Goal: Obtain resource: Download file/media

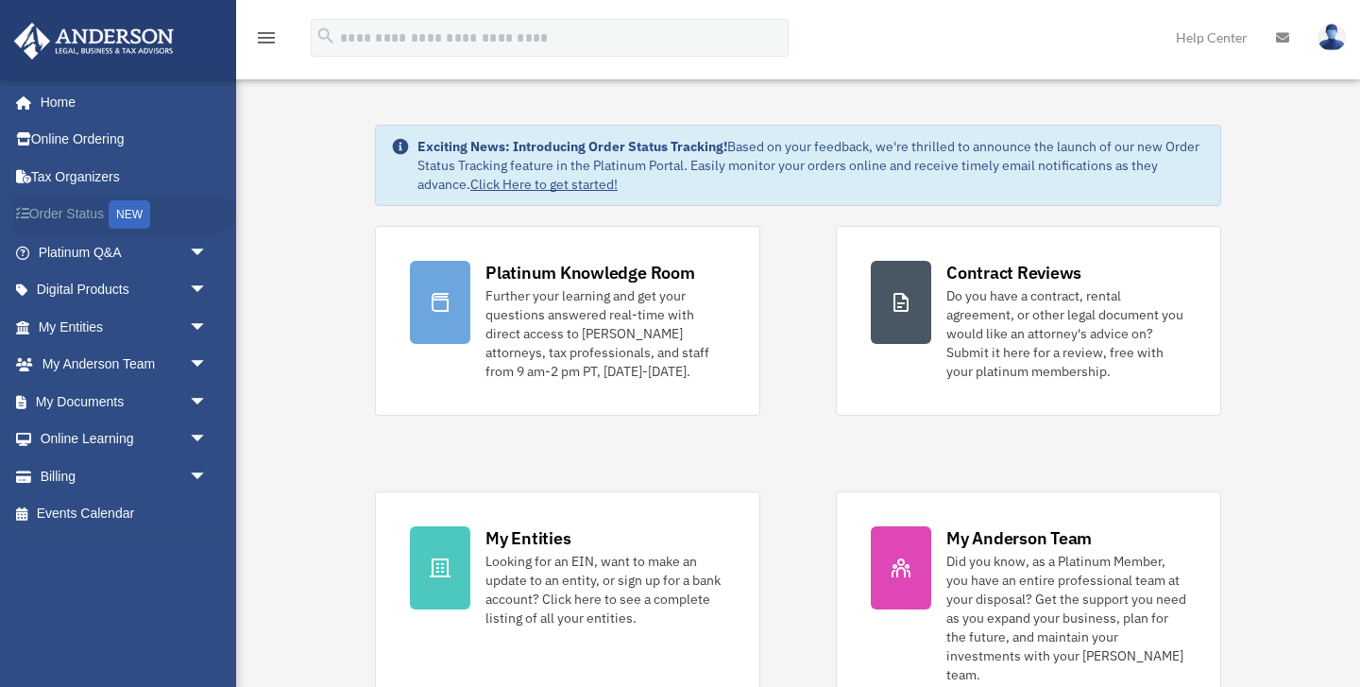
click at [81, 207] on link "Order Status NEW" at bounding box center [124, 215] width 223 height 39
click at [86, 402] on link "My Documents arrow_drop_down" at bounding box center [124, 402] width 223 height 38
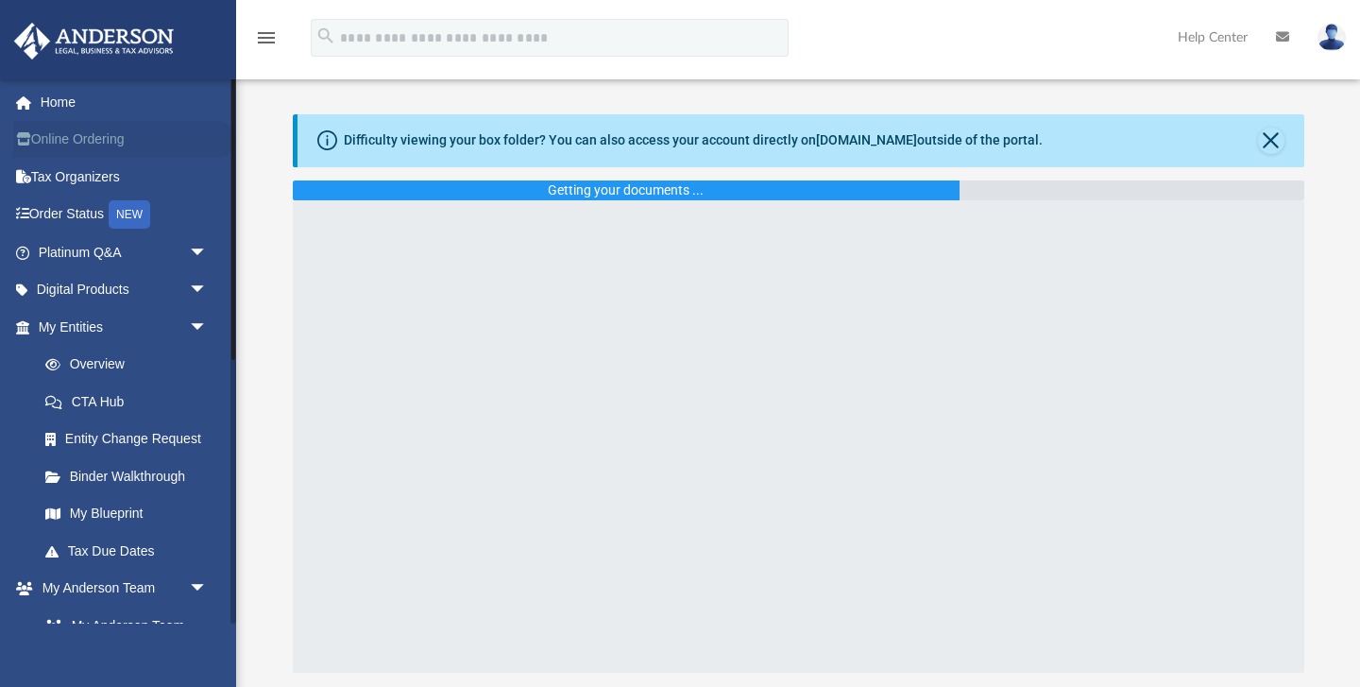
click at [70, 142] on link "Online Ordering" at bounding box center [124, 140] width 223 height 38
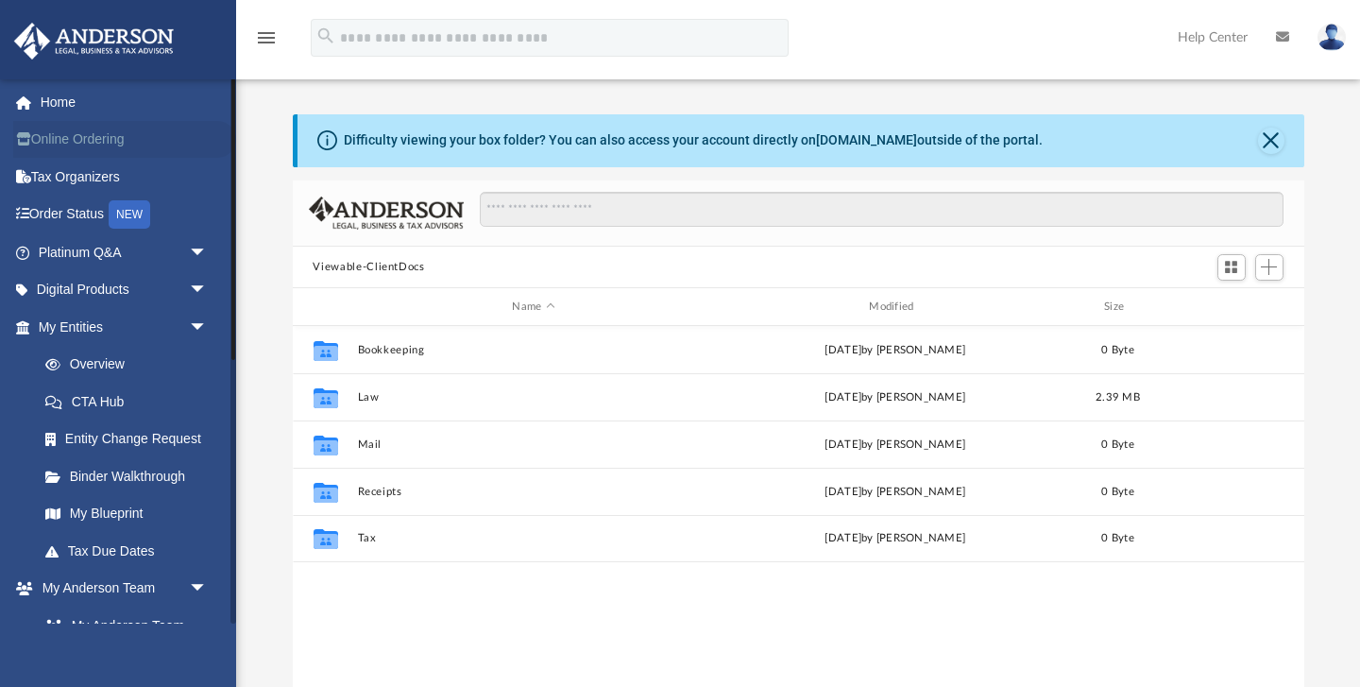
scroll to position [429, 1012]
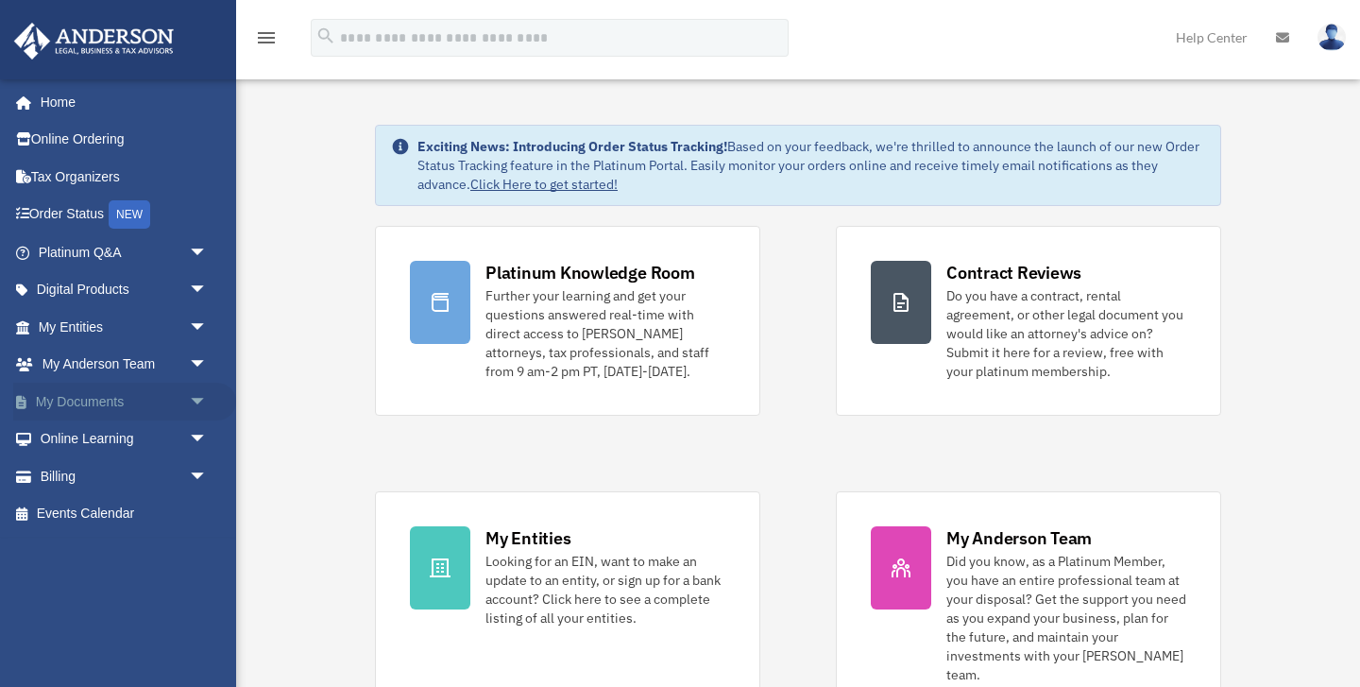
click at [66, 401] on link "My Documents arrow_drop_down" at bounding box center [124, 402] width 223 height 38
click at [198, 400] on span "arrow_drop_down" at bounding box center [208, 402] width 38 height 39
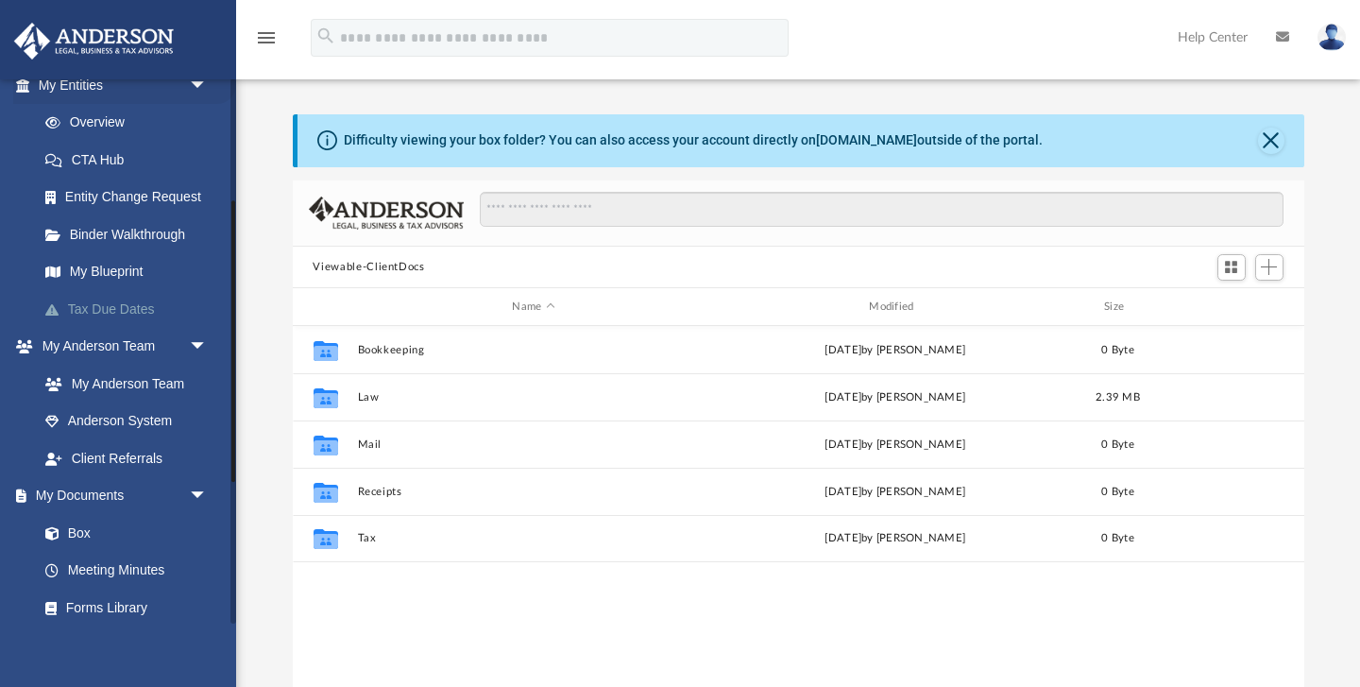
scroll to position [245, 0]
click at [77, 529] on link "Box" at bounding box center [131, 530] width 210 height 38
click at [109, 526] on link "Box" at bounding box center [131, 530] width 210 height 38
click at [200, 487] on span "arrow_drop_down" at bounding box center [208, 493] width 38 height 39
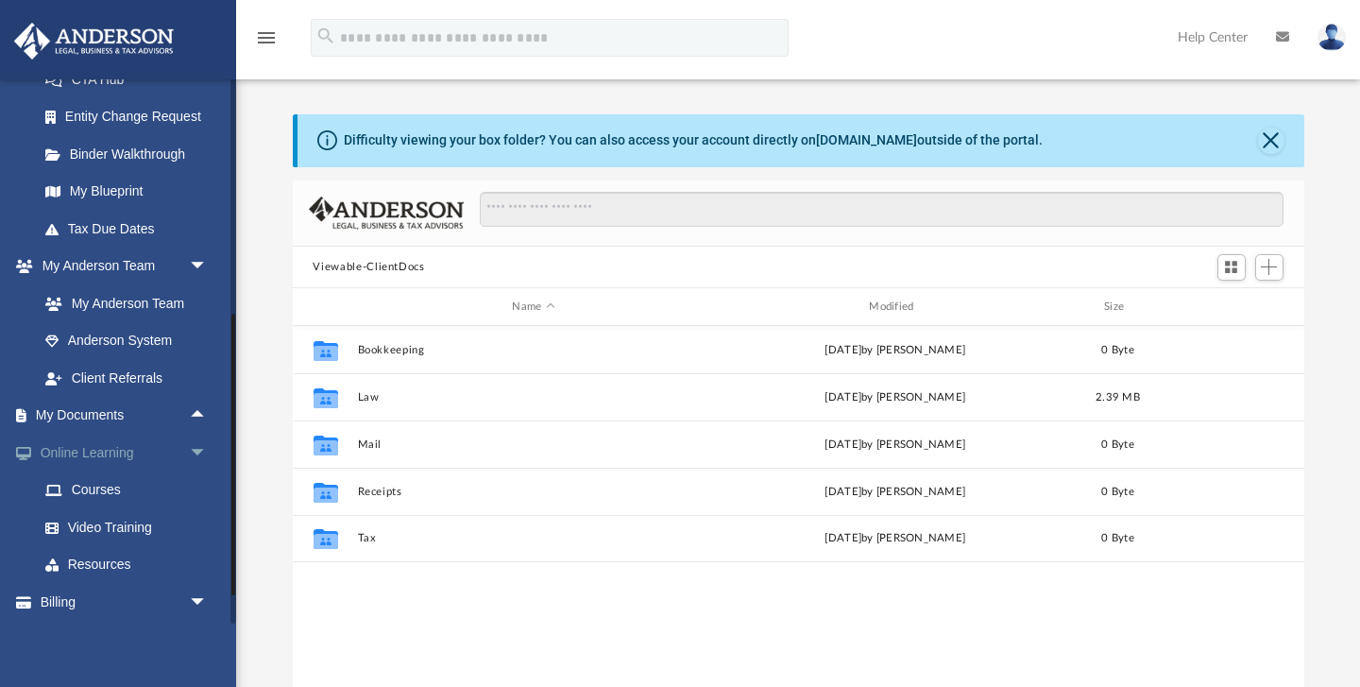
scroll to position [325, 0]
click at [197, 409] on span "arrow_drop_up" at bounding box center [208, 413] width 38 height 39
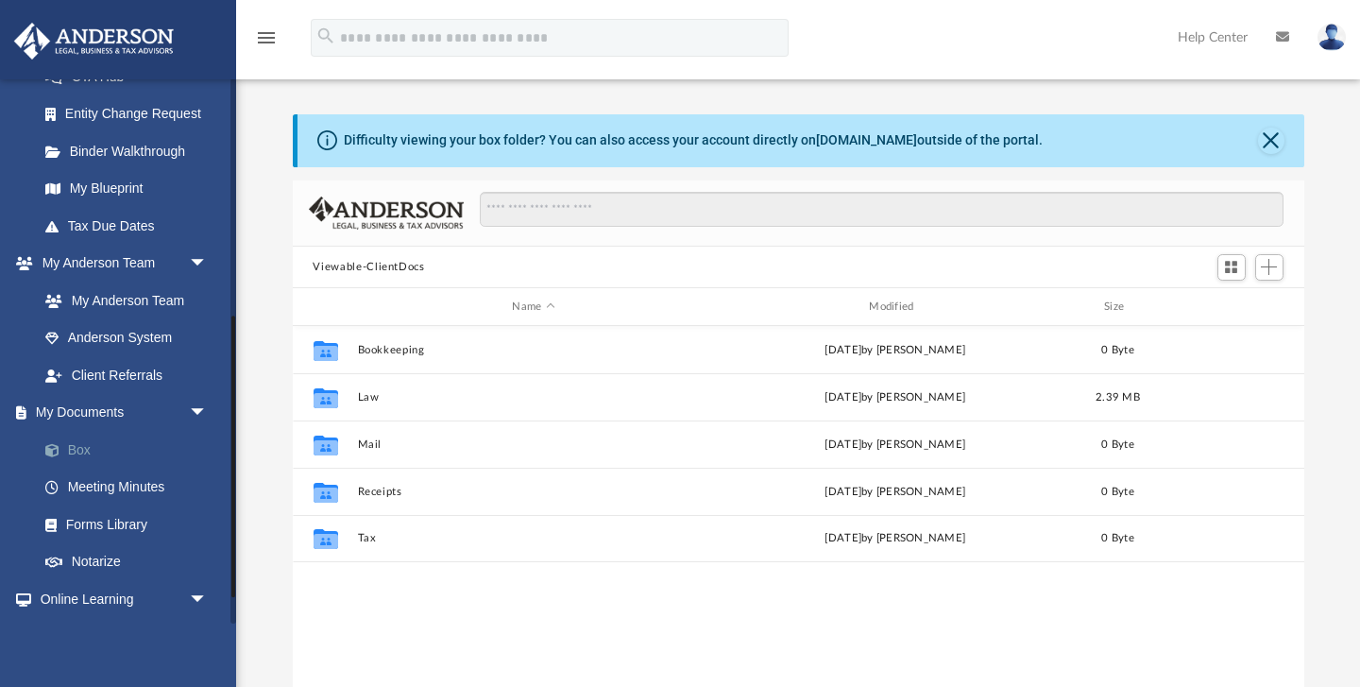
click at [56, 452] on span at bounding box center [62, 450] width 12 height 13
click at [85, 452] on link "Box" at bounding box center [131, 450] width 210 height 38
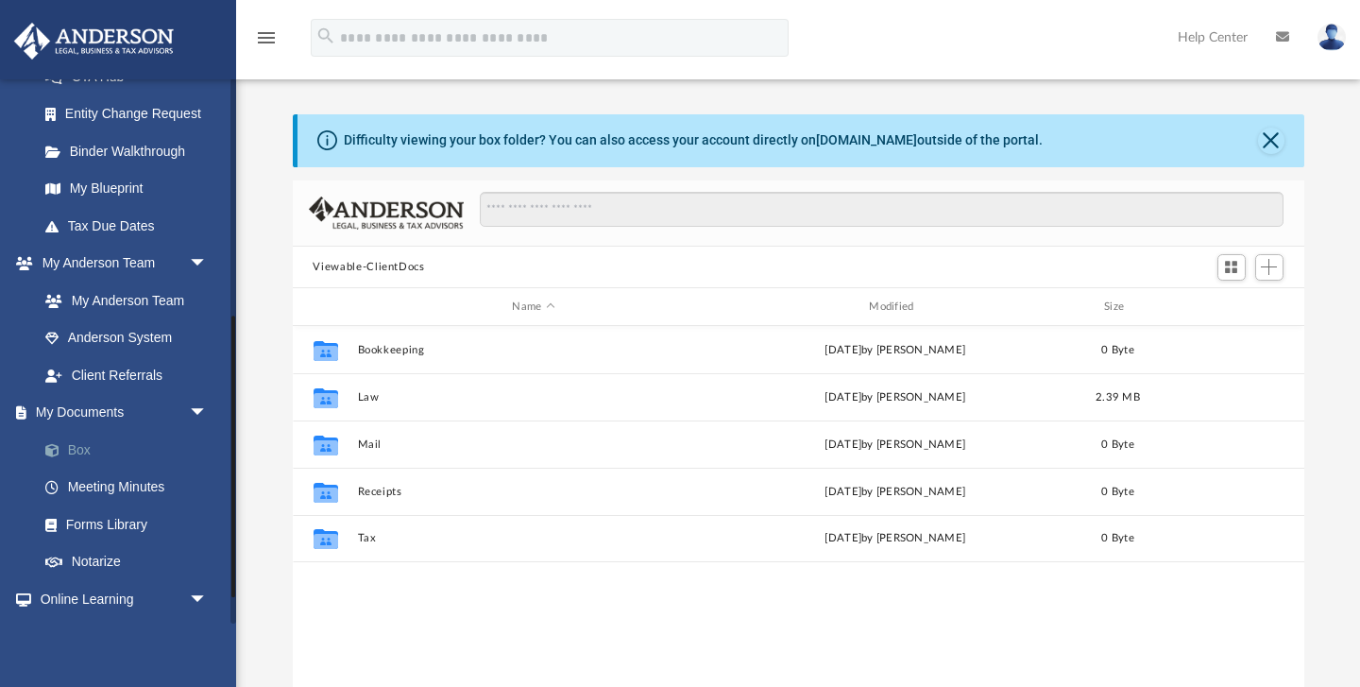
click at [108, 449] on link "Box" at bounding box center [131, 450] width 210 height 38
click at [80, 448] on link "Box" at bounding box center [131, 450] width 210 height 38
click at [56, 449] on span at bounding box center [62, 450] width 12 height 13
click at [156, 447] on link "Box" at bounding box center [131, 450] width 210 height 38
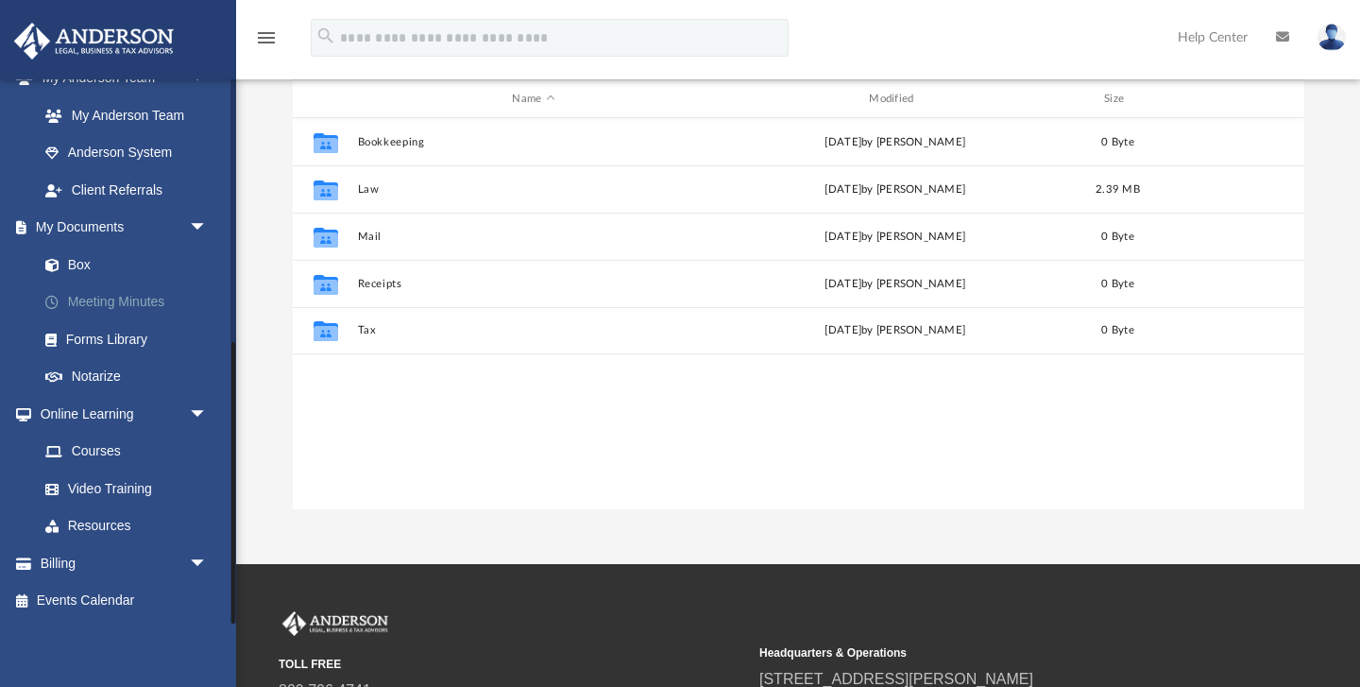
scroll to position [212, 0]
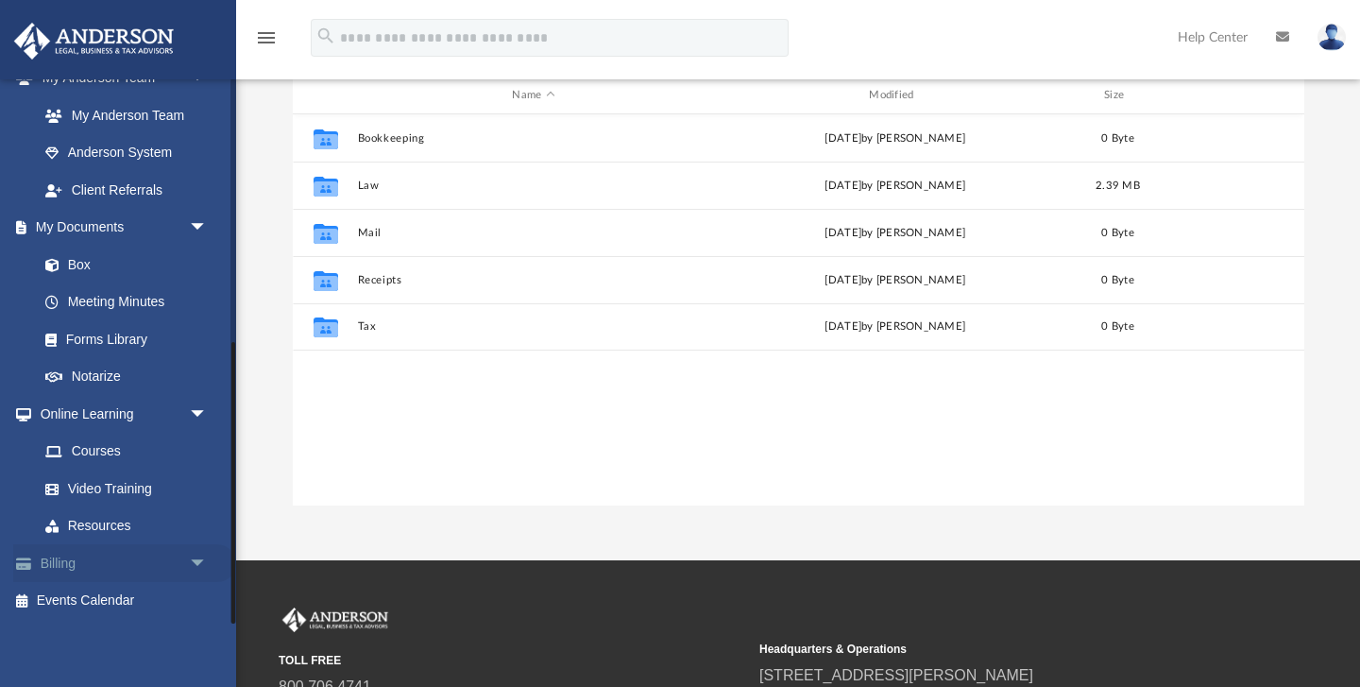
click at [196, 562] on span "arrow_drop_down" at bounding box center [208, 563] width 38 height 39
click at [99, 600] on link "$ Open Invoices" at bounding box center [131, 601] width 210 height 39
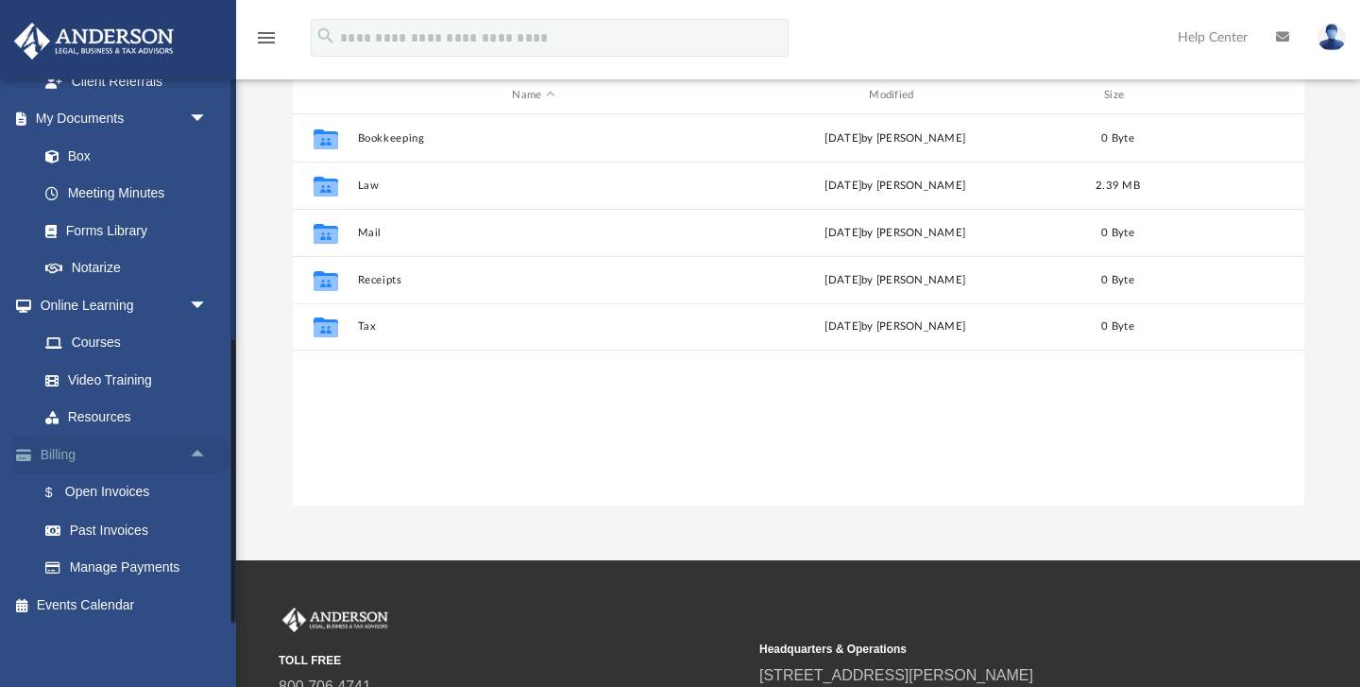
scroll to position [622, 0]
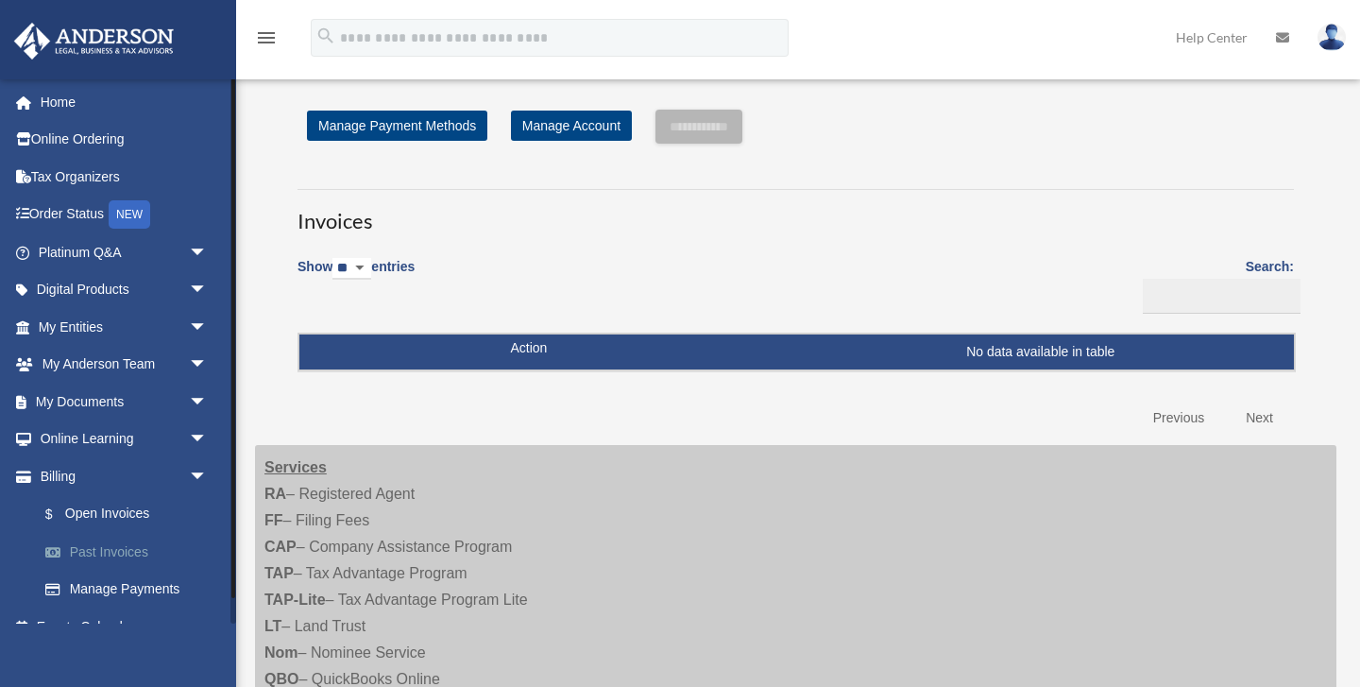
click at [120, 554] on link "Past Invoices" at bounding box center [131, 552] width 210 height 38
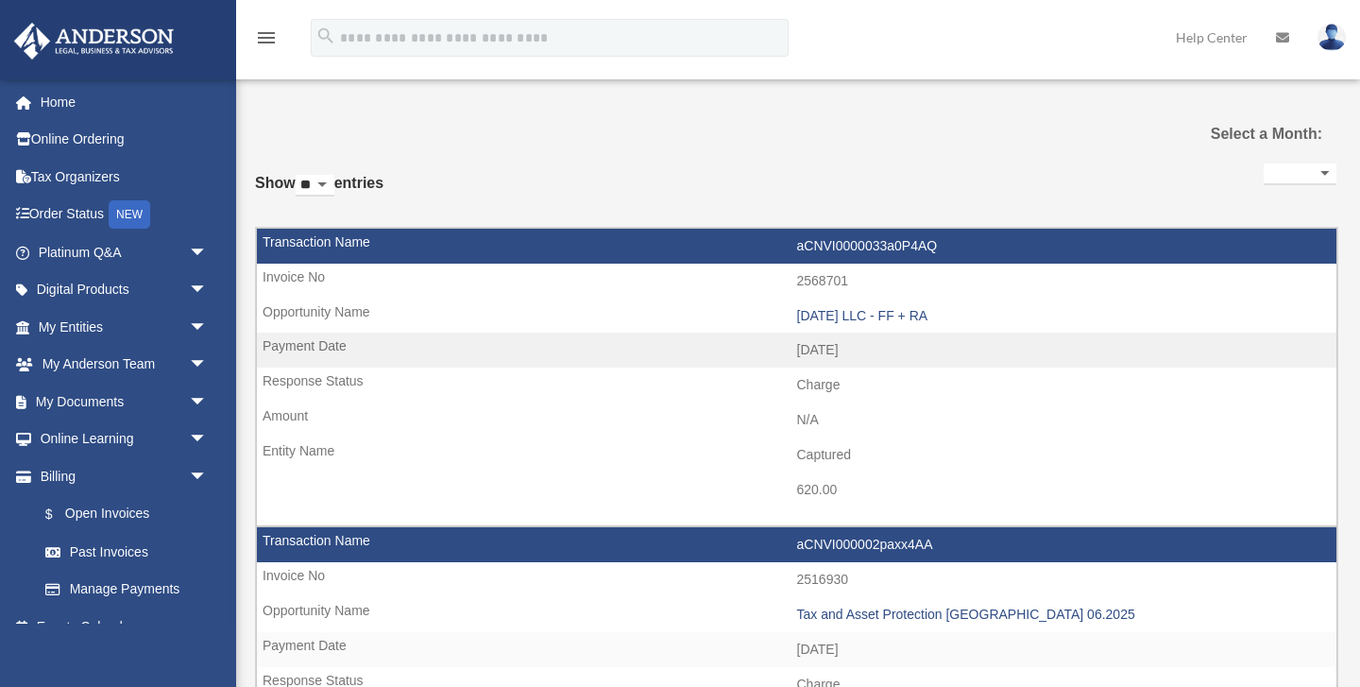
select select
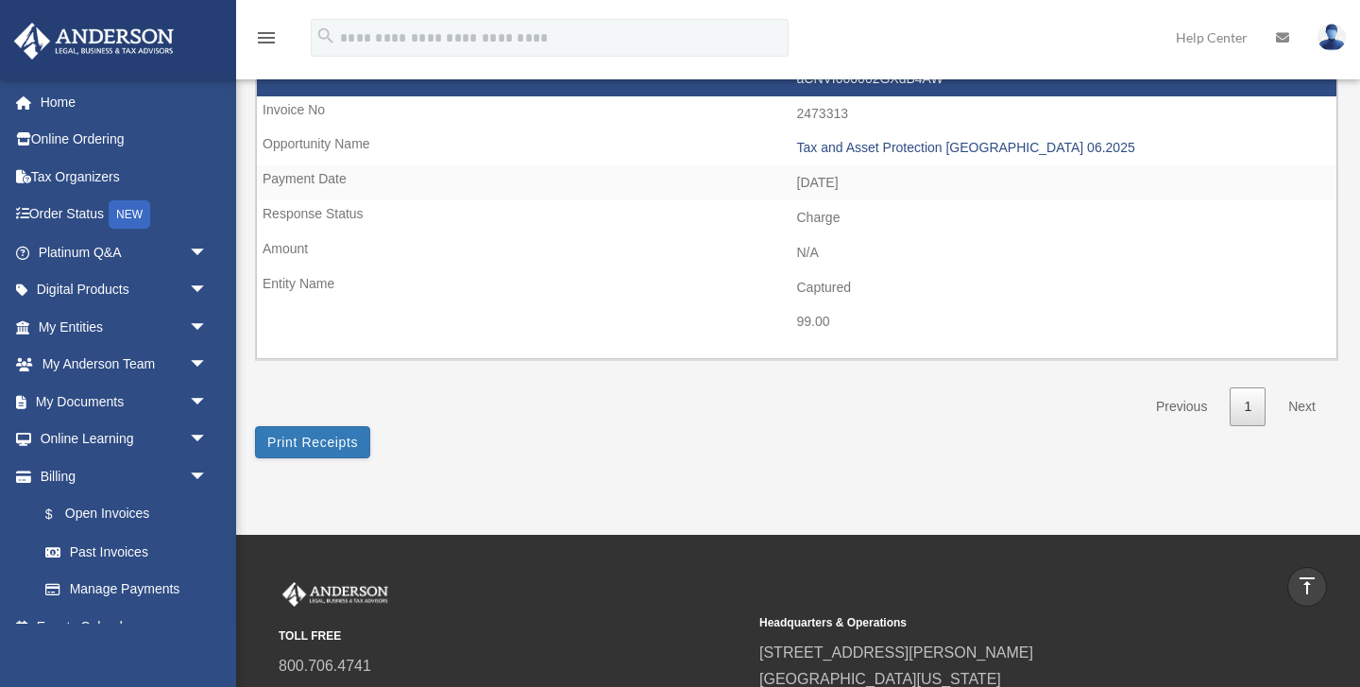
scroll to position [1652, 0]
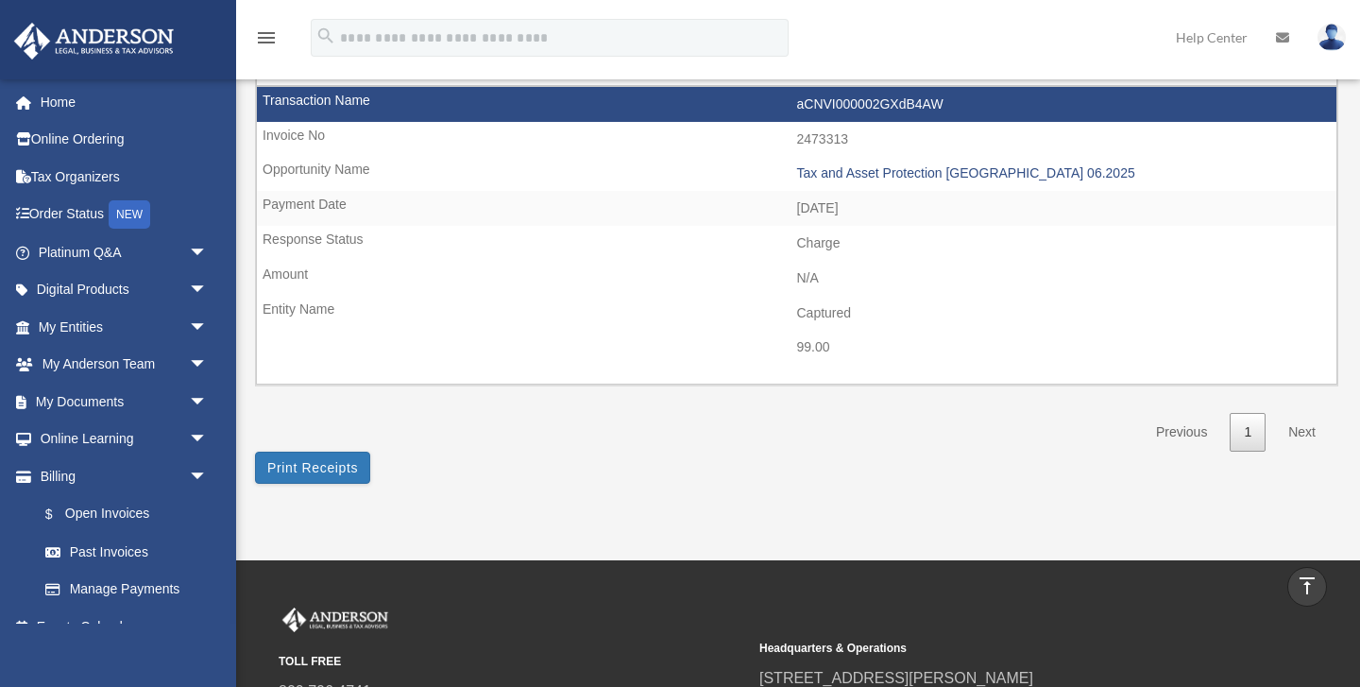
click at [1309, 429] on link "Next" at bounding box center [1302, 432] width 56 height 39
click at [1301, 432] on link "Next" at bounding box center [1302, 432] width 56 height 39
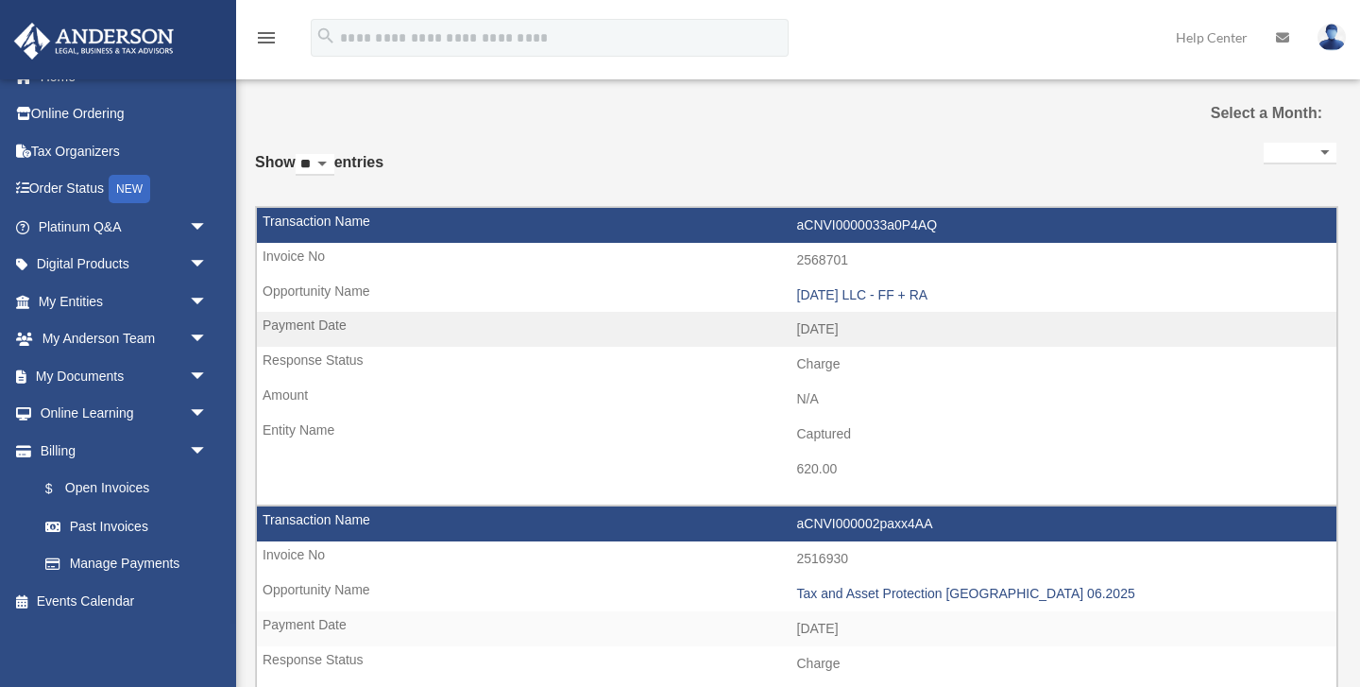
scroll to position [0, 0]
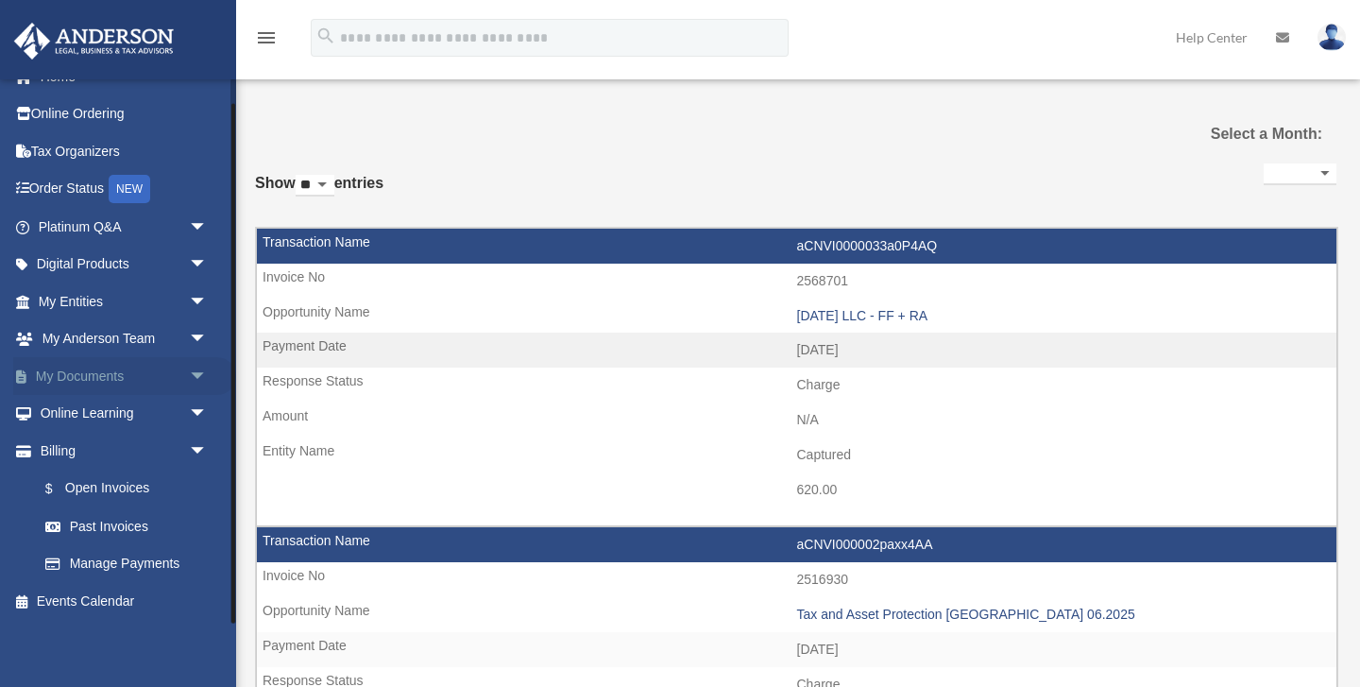
click at [191, 376] on span "arrow_drop_down" at bounding box center [208, 376] width 38 height 39
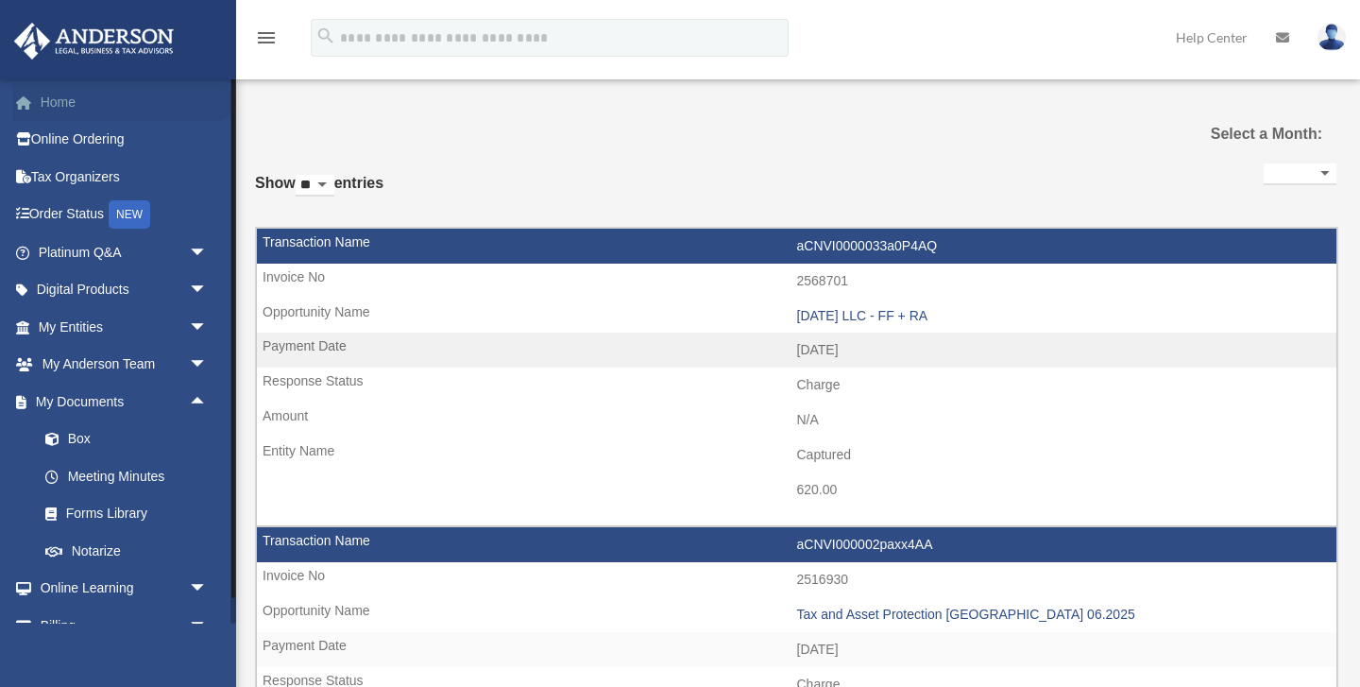
click at [87, 108] on link "Home" at bounding box center [124, 102] width 223 height 38
click at [55, 105] on link "Home" at bounding box center [124, 102] width 223 height 38
click at [30, 106] on span at bounding box center [33, 102] width 14 height 13
click at [76, 104] on link "Home" at bounding box center [124, 102] width 223 height 38
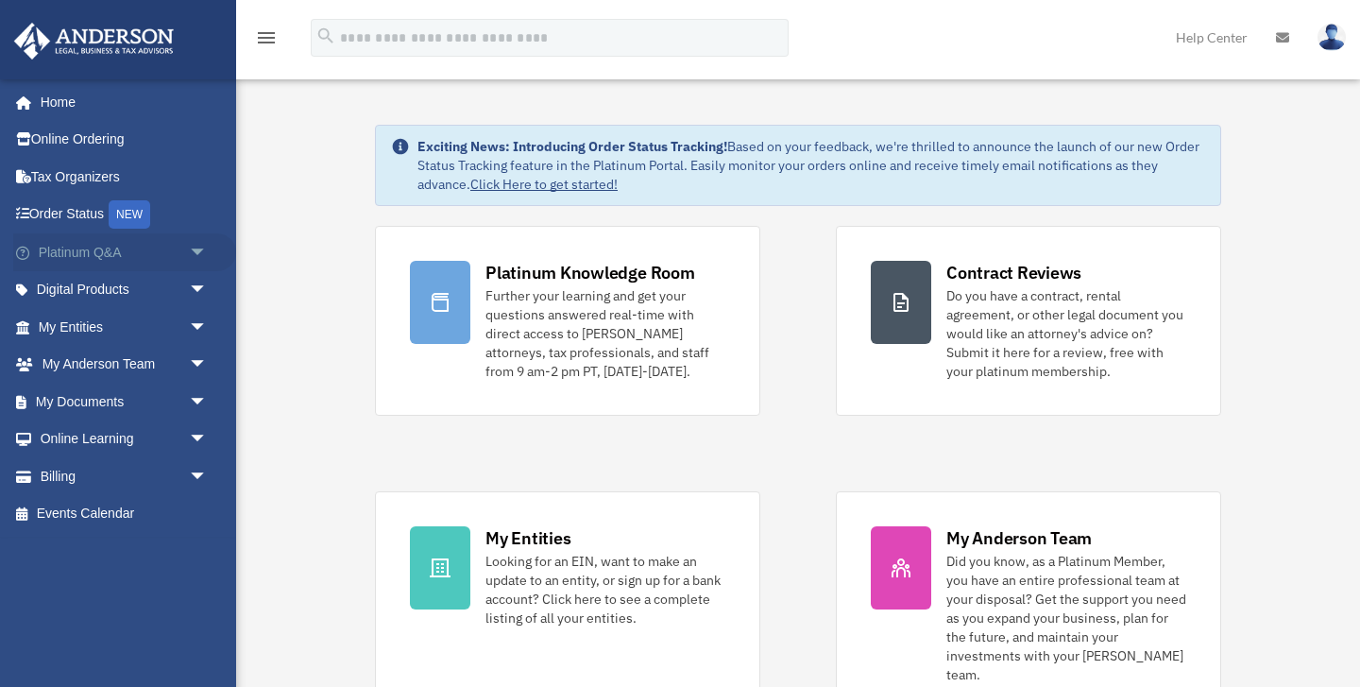
click at [208, 247] on span "arrow_drop_down" at bounding box center [208, 252] width 38 height 39
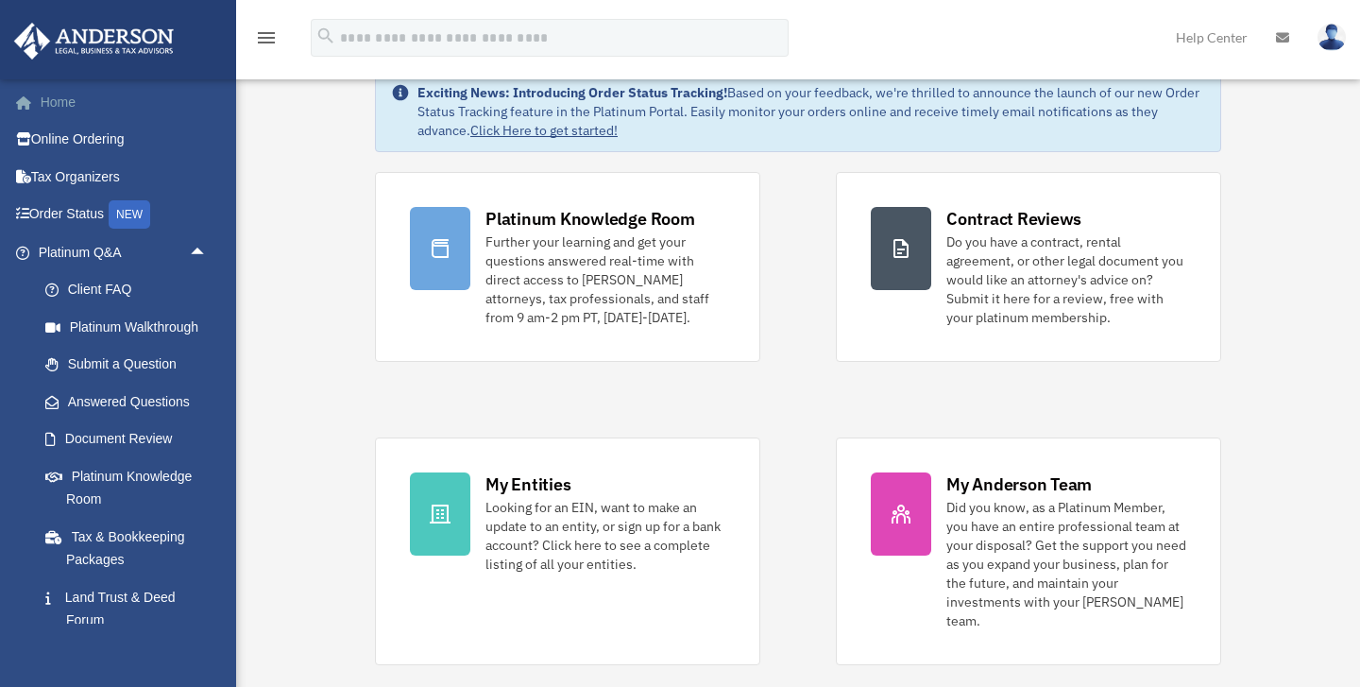
click at [64, 106] on link "Home" at bounding box center [124, 102] width 223 height 38
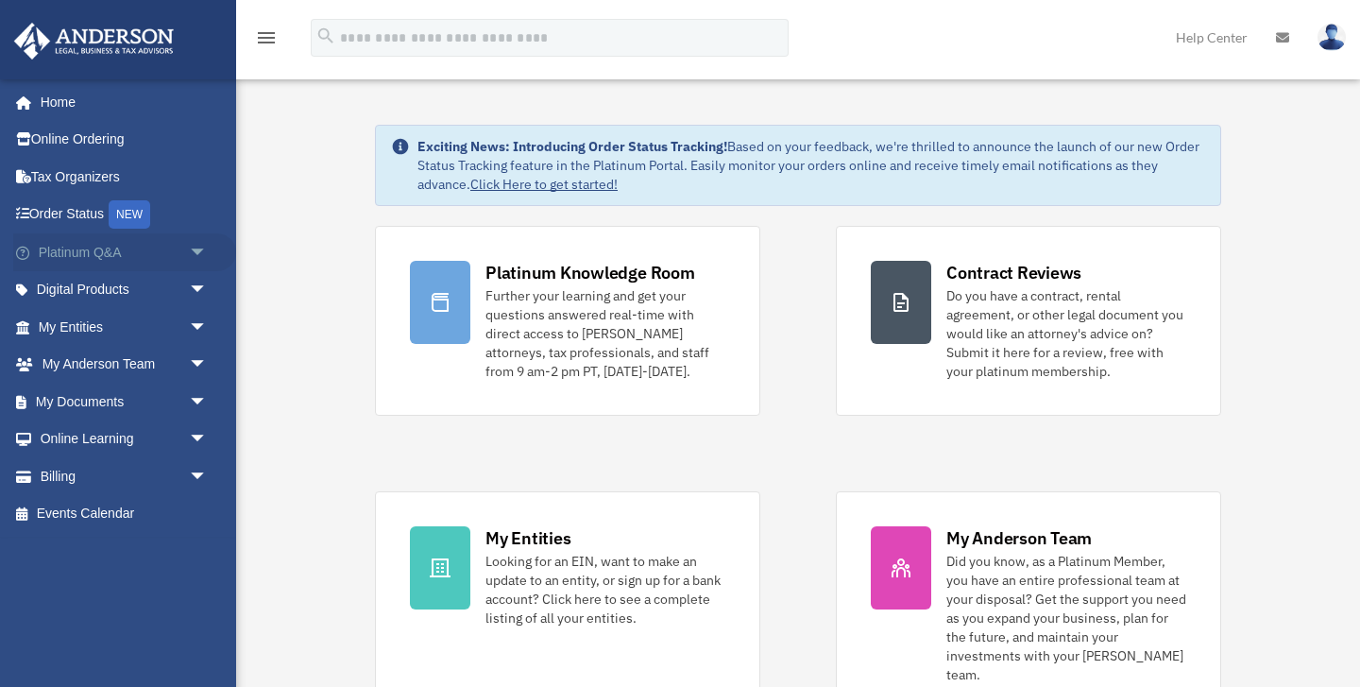
click at [196, 252] on span "arrow_drop_down" at bounding box center [208, 252] width 38 height 39
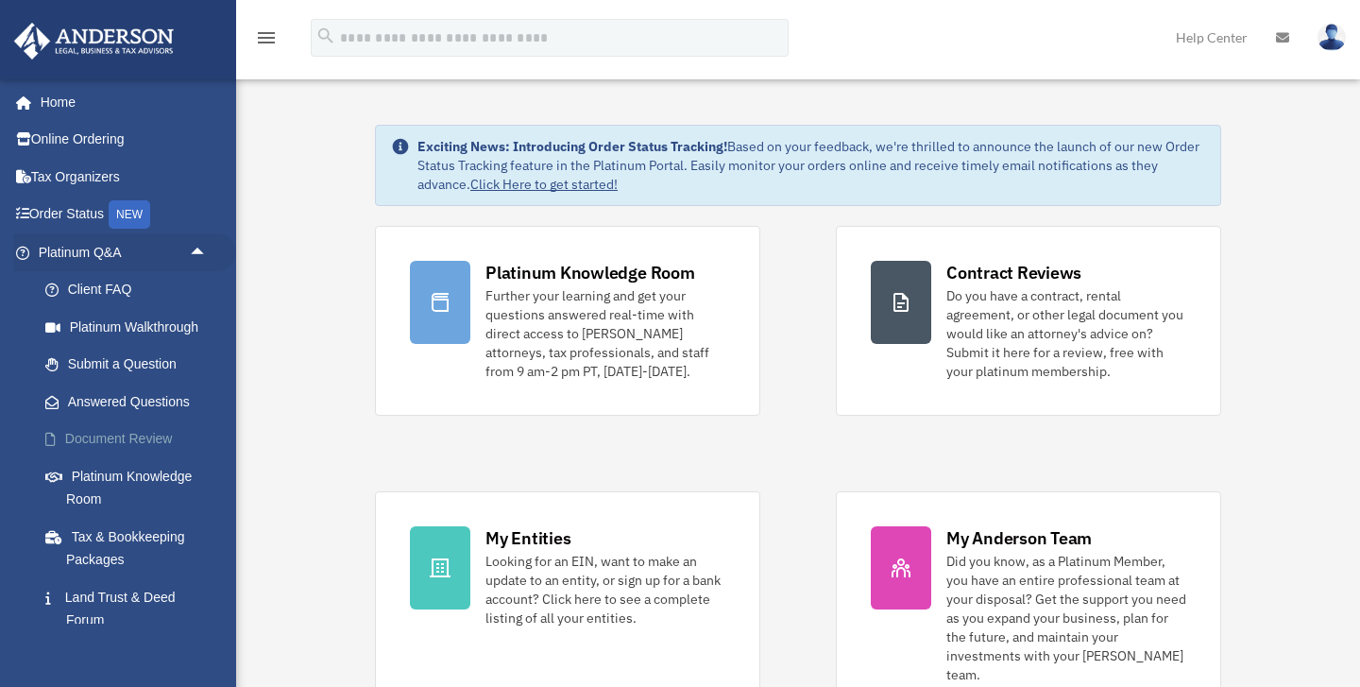
click at [142, 438] on link "Document Review" at bounding box center [131, 439] width 210 height 38
click at [74, 439] on link "Document Review" at bounding box center [131, 439] width 210 height 38
click at [56, 444] on span at bounding box center [60, 439] width 9 height 13
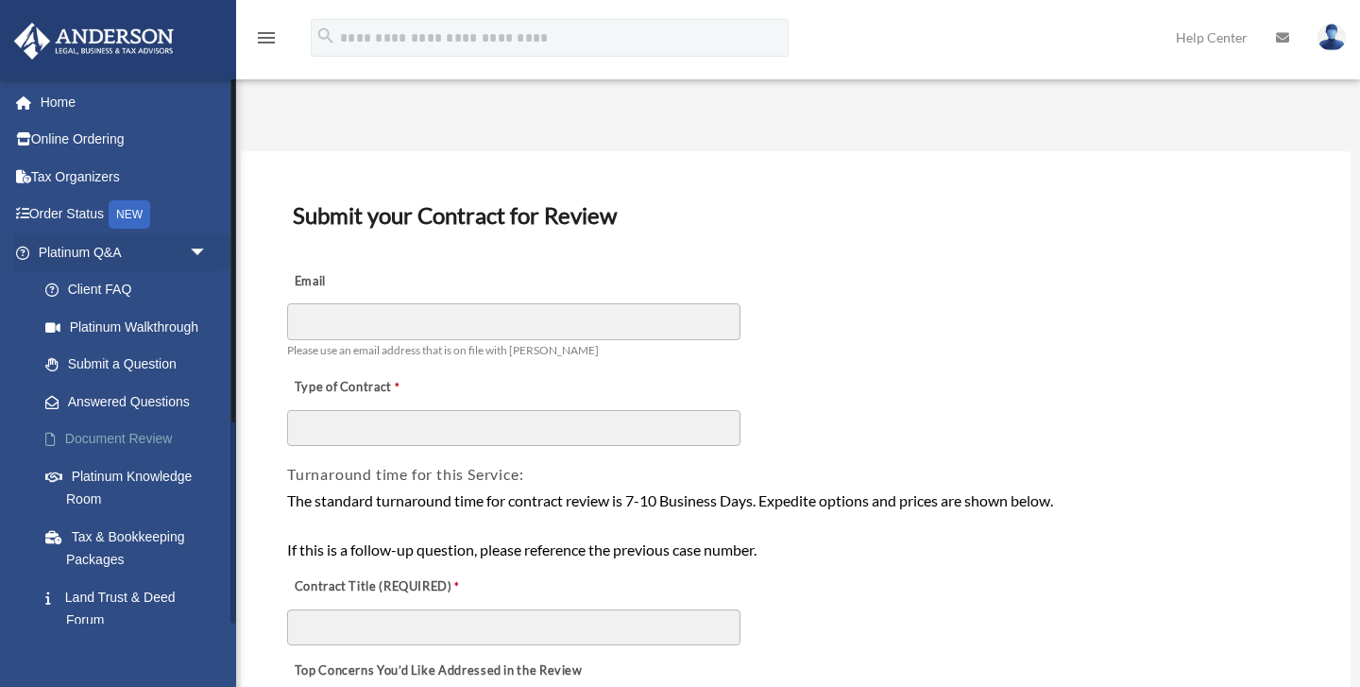
click at [176, 454] on link "Document Review" at bounding box center [131, 439] width 210 height 38
drag, startPoint x: 0, startPoint y: 0, endPoint x: 121, endPoint y: 475, distance: 490.3
click at [1337, 43] on img at bounding box center [1332, 37] width 28 height 27
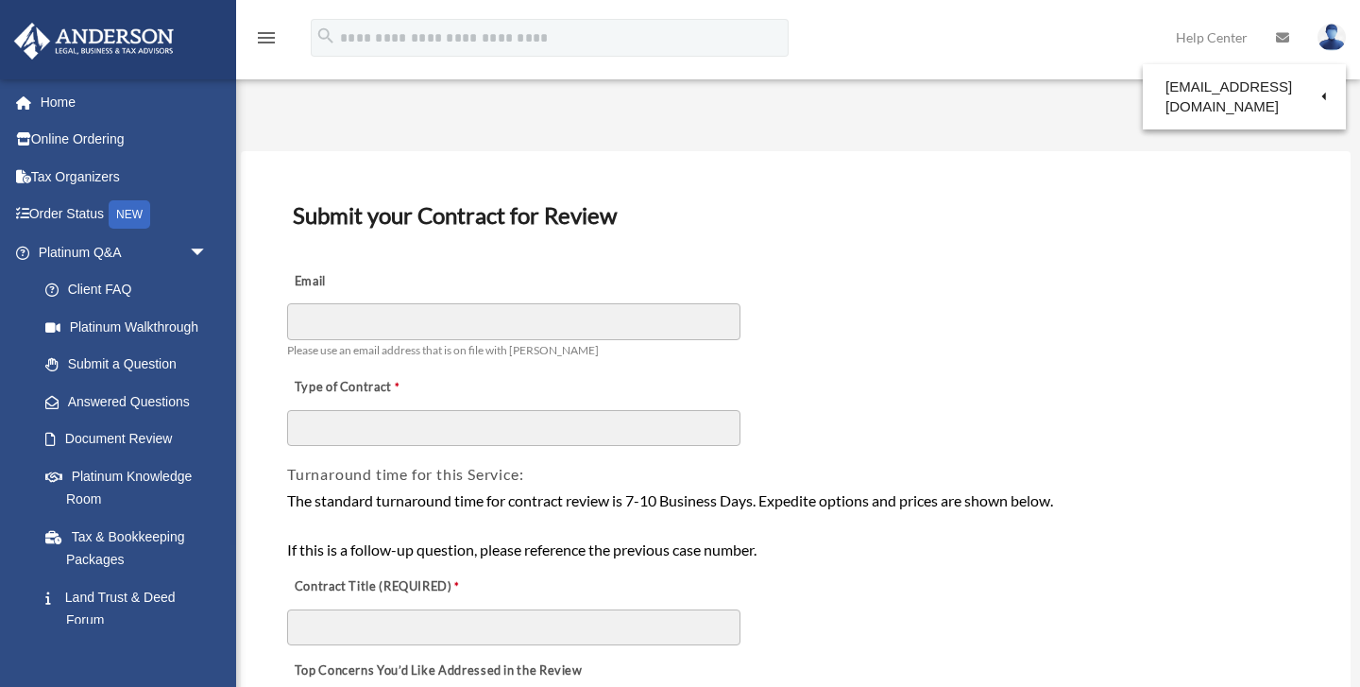
click at [1321, 39] on img at bounding box center [1332, 37] width 28 height 27
click at [1129, 47] on div "menu search Site Menu add reyleticia77@gmail.com My Profile Reset Password Logo…" at bounding box center [680, 46] width 1332 height 64
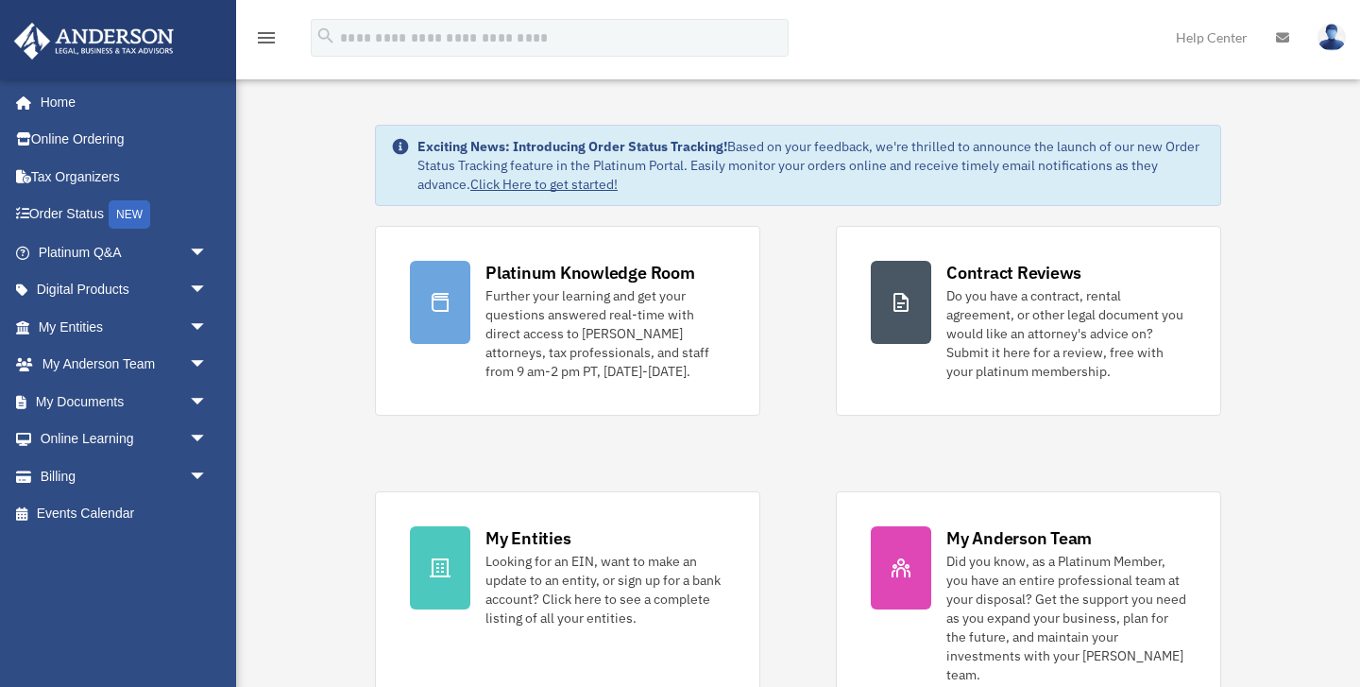
click at [1334, 45] on img at bounding box center [1332, 37] width 28 height 27
click at [196, 252] on span "arrow_drop_down" at bounding box center [208, 252] width 38 height 39
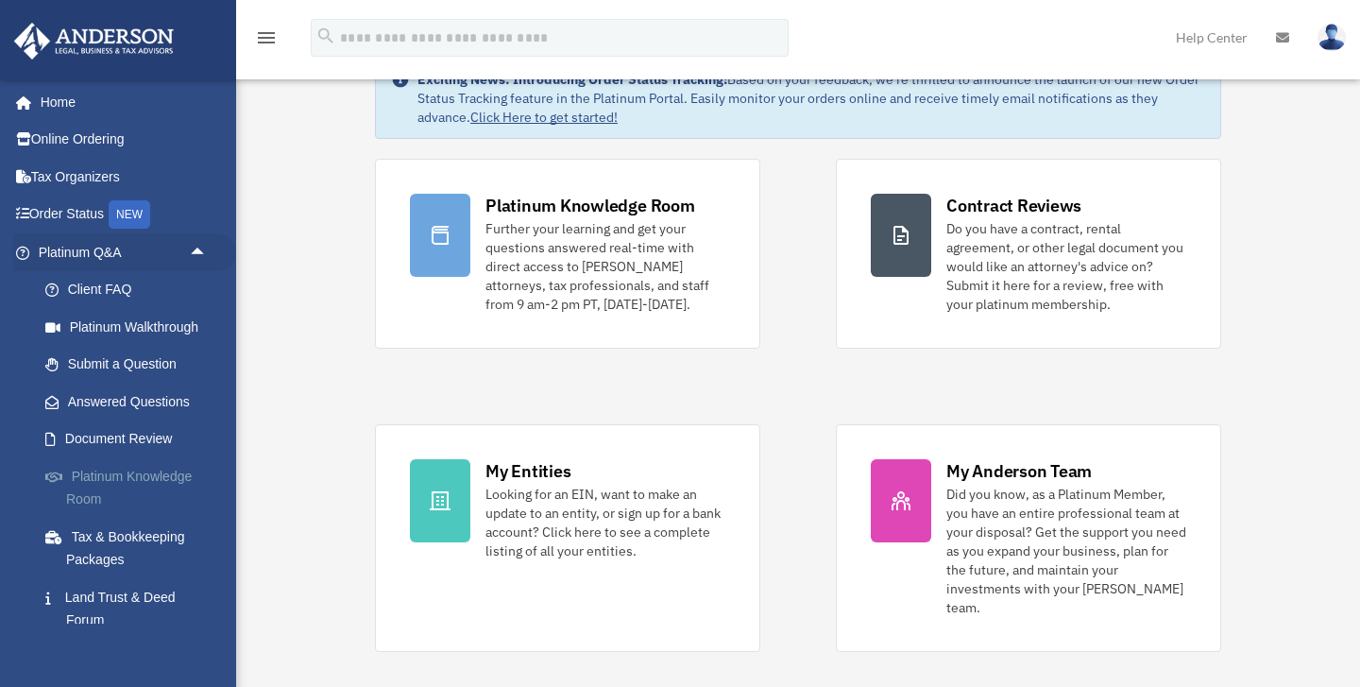
scroll to position [66, 0]
click at [198, 249] on span "arrow_drop_up" at bounding box center [208, 252] width 38 height 39
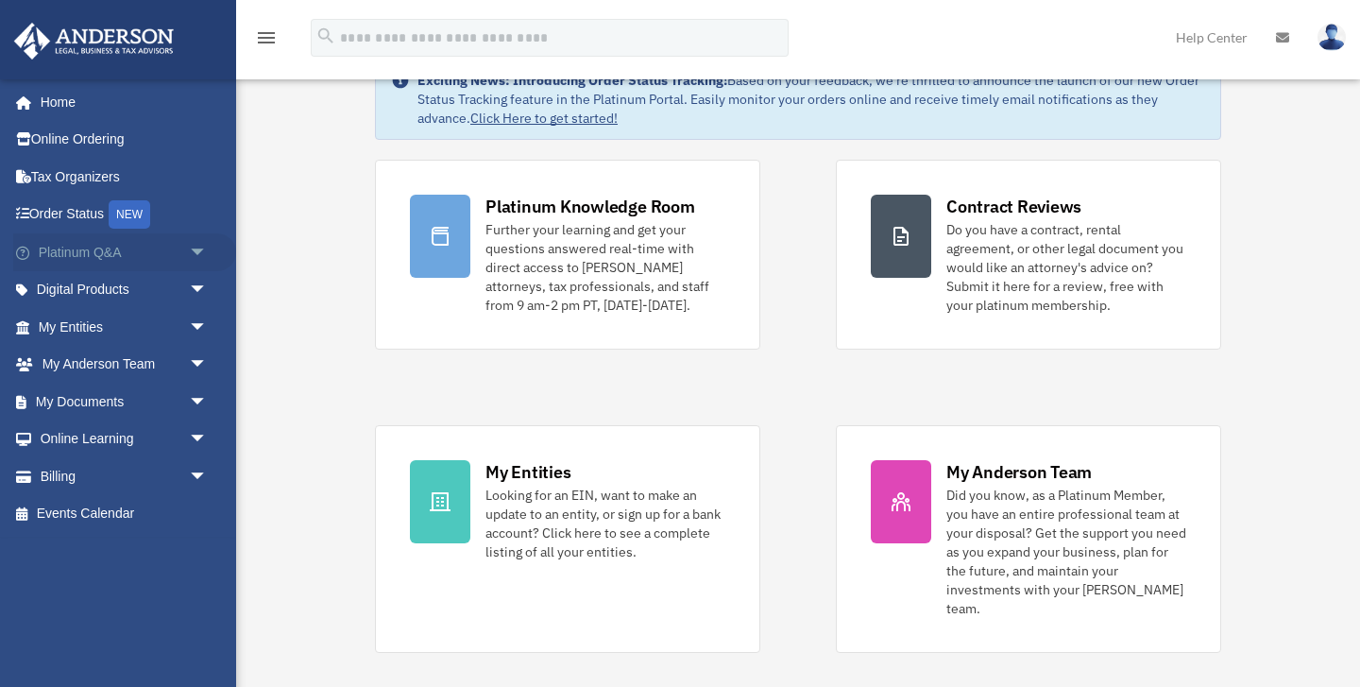
click at [199, 249] on span "arrow_drop_down" at bounding box center [208, 252] width 38 height 39
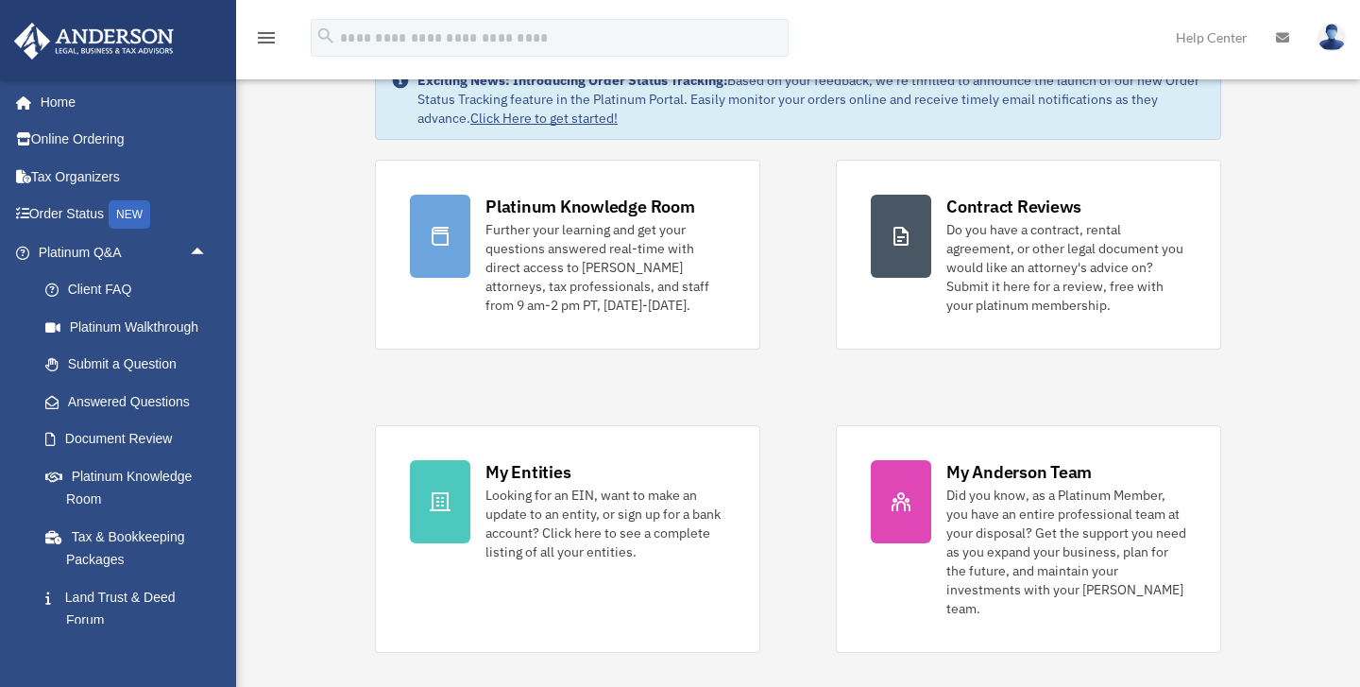
click at [198, 202] on link "Order Status NEW" at bounding box center [124, 215] width 223 height 39
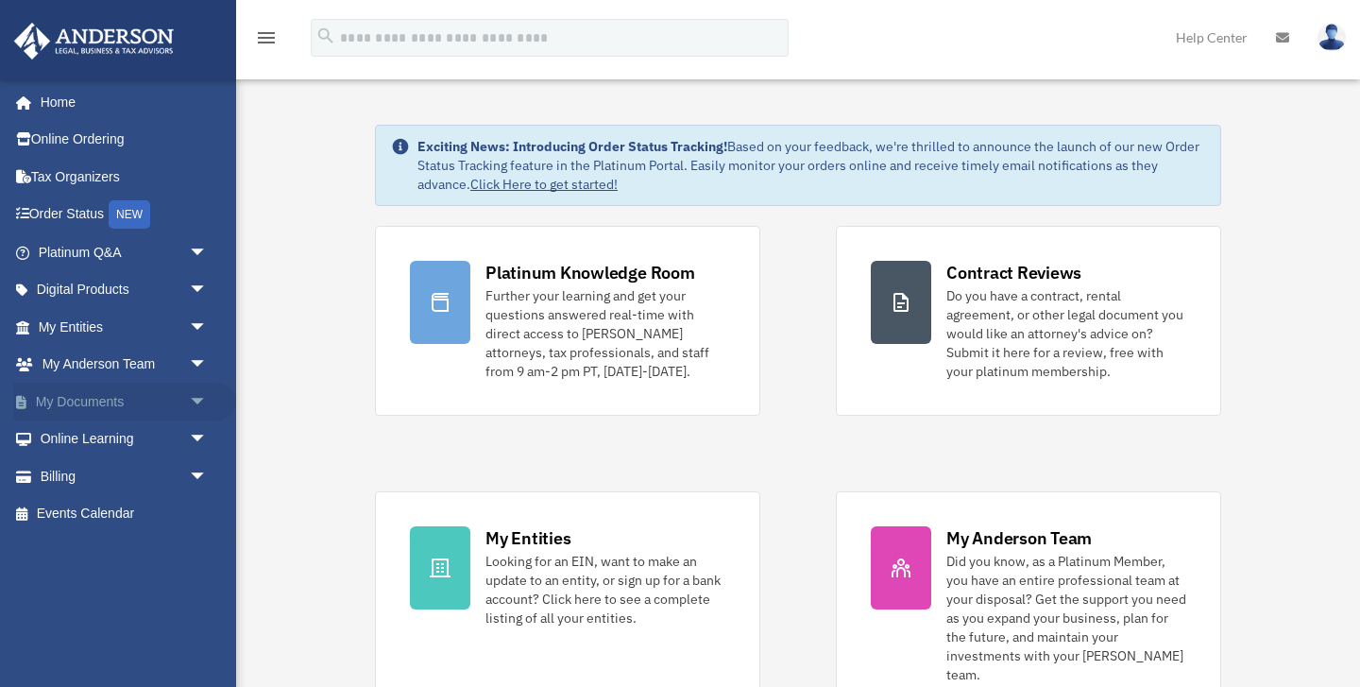
click at [196, 401] on span "arrow_drop_down" at bounding box center [208, 402] width 38 height 39
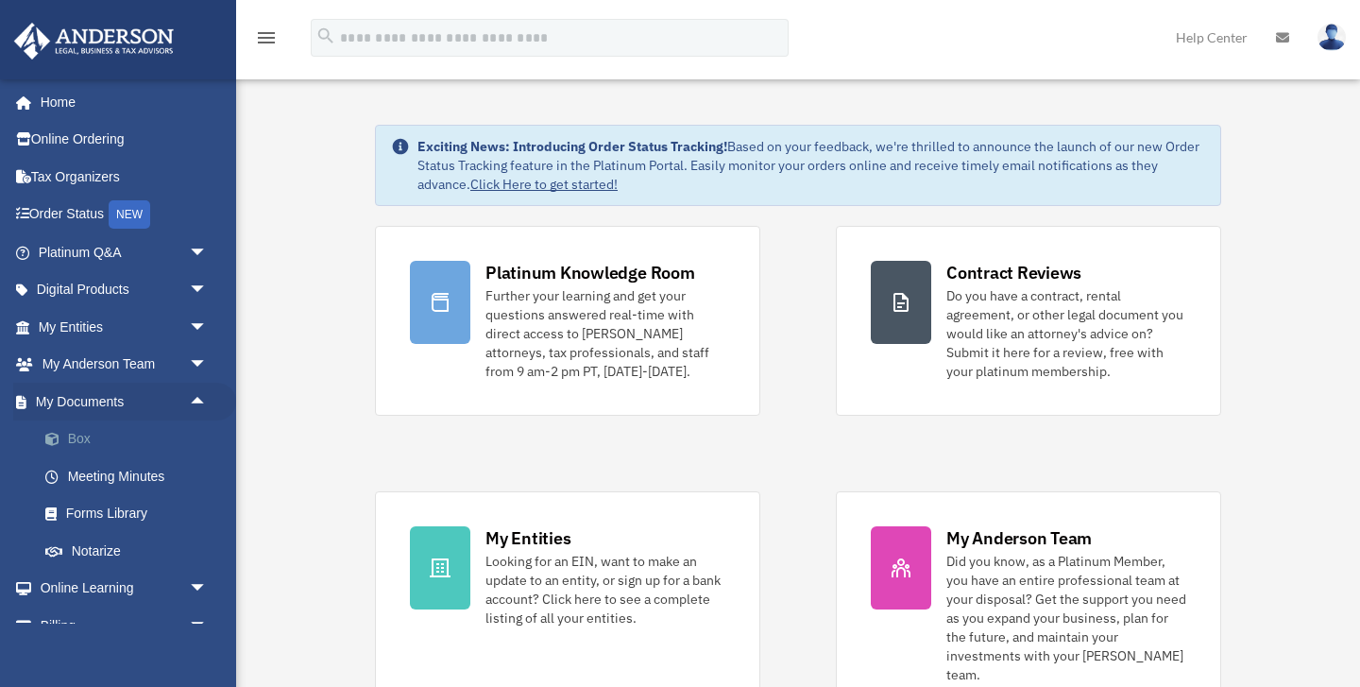
click at [175, 437] on link "Box" at bounding box center [131, 439] width 210 height 38
click at [208, 437] on link "Box" at bounding box center [131, 439] width 210 height 38
click at [41, 440] on link "Box" at bounding box center [131, 439] width 210 height 38
click at [71, 439] on link "Box" at bounding box center [131, 439] width 210 height 38
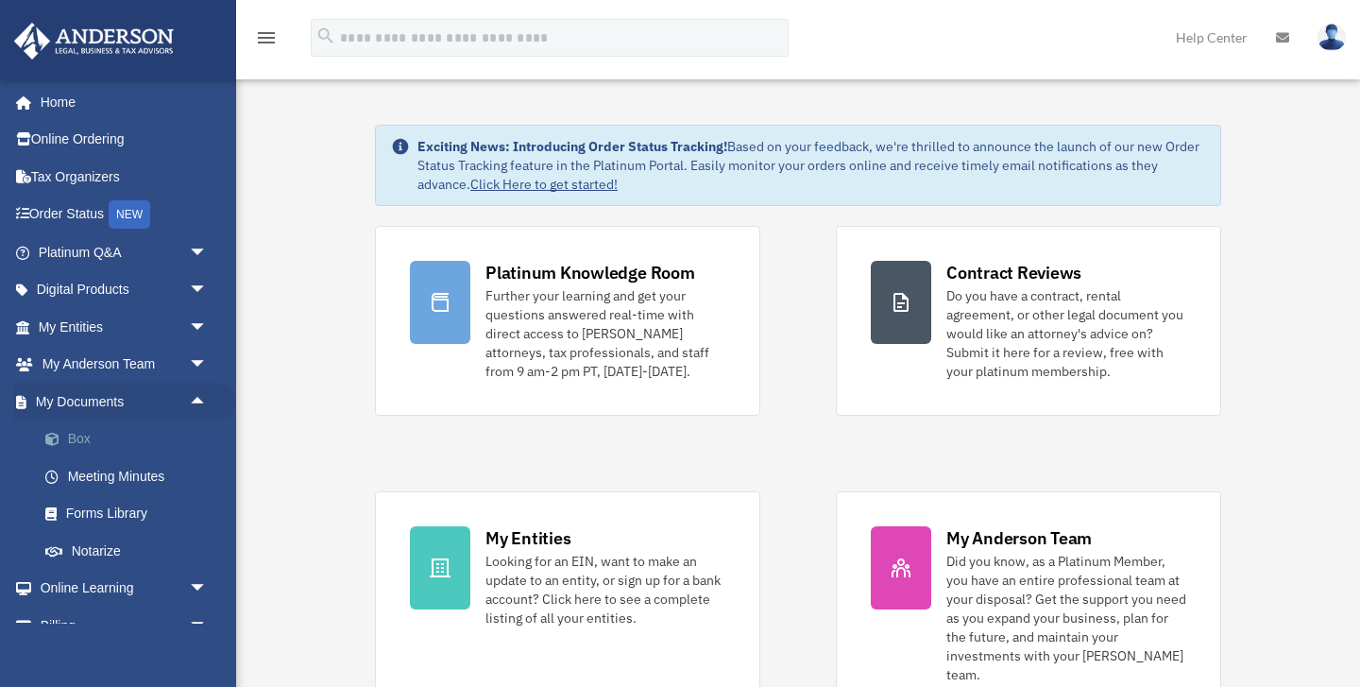
click at [71, 439] on link "Box" at bounding box center [131, 439] width 210 height 38
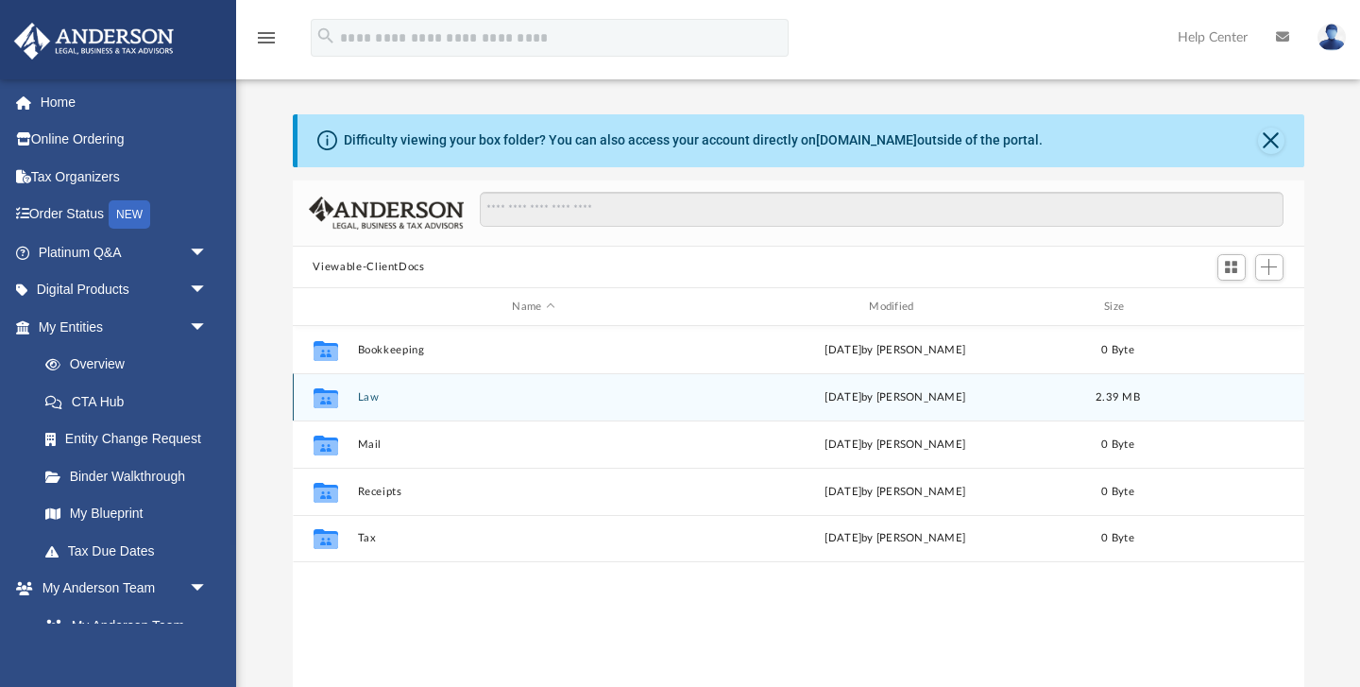
click at [329, 399] on icon "grid" at bounding box center [325, 400] width 25 height 15
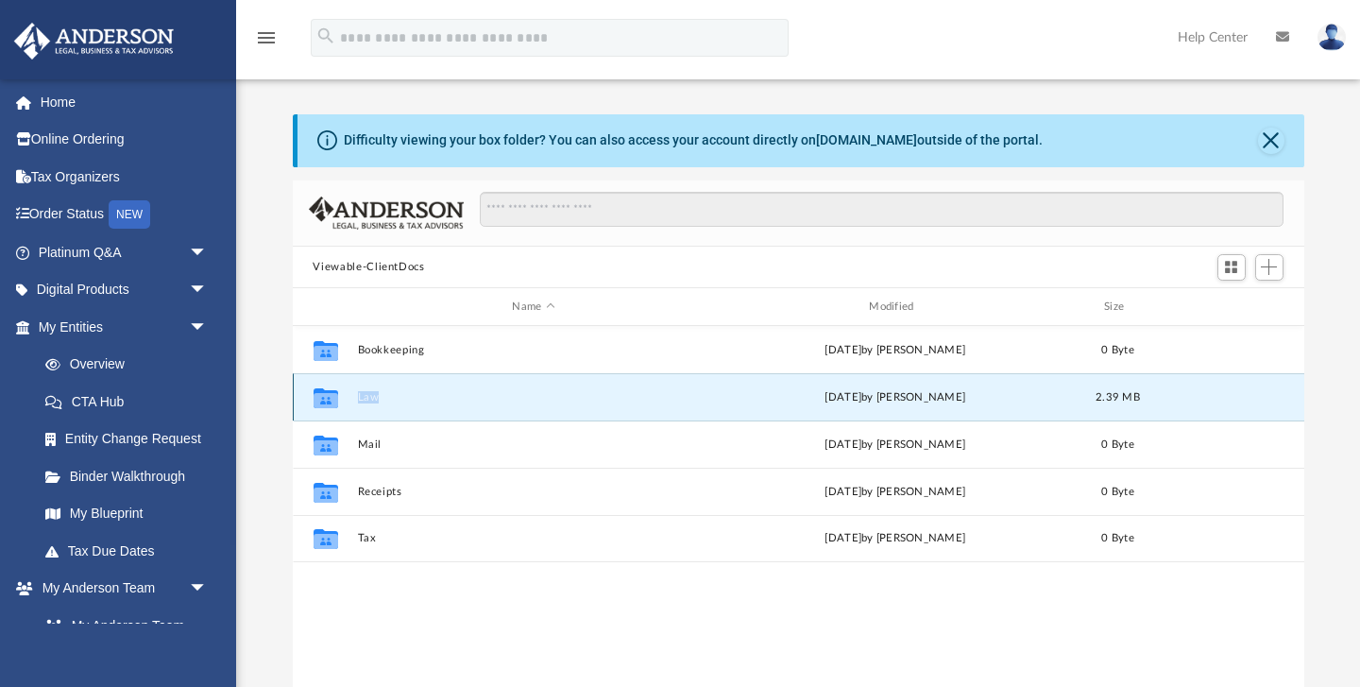
click at [329, 399] on icon "grid" at bounding box center [325, 400] width 25 height 15
click at [371, 397] on button "Law" at bounding box center [533, 397] width 353 height 12
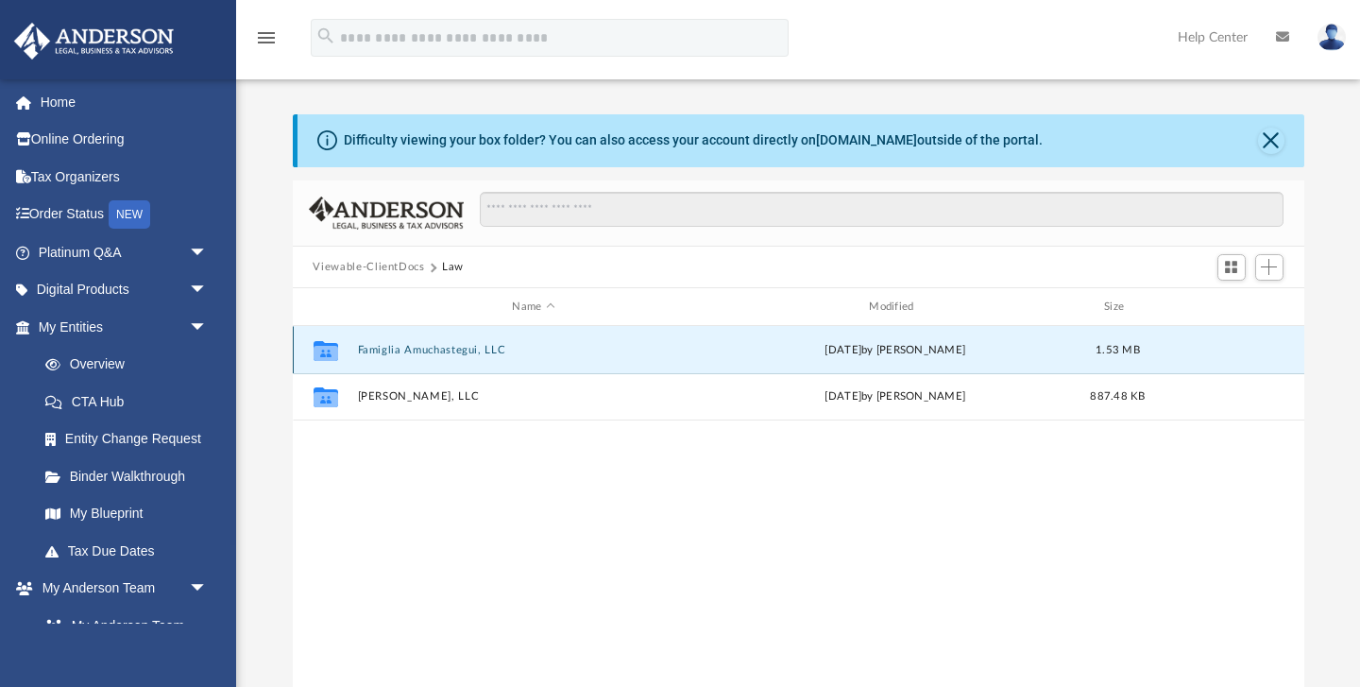
click at [471, 350] on button "Famiglia Amuchastegui, LLC" at bounding box center [533, 350] width 353 height 12
click at [400, 349] on button "Initial Docs" at bounding box center [533, 350] width 353 height 12
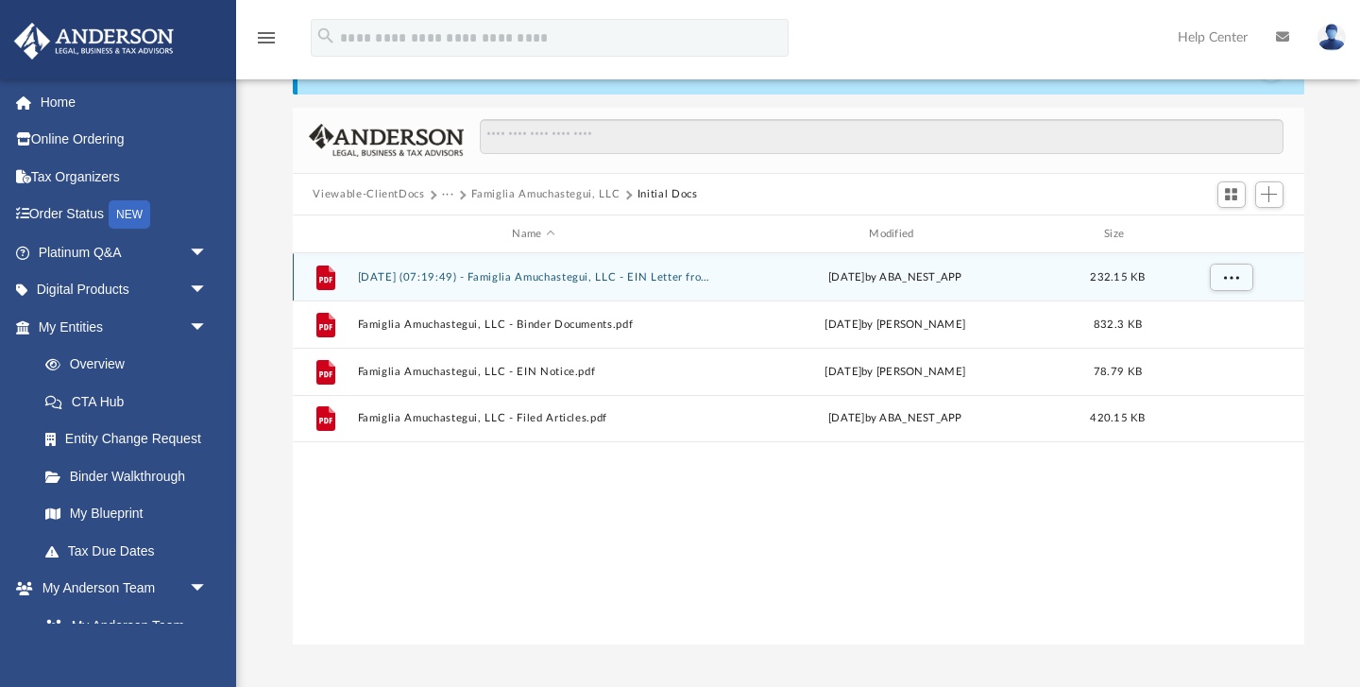
scroll to position [71, 0]
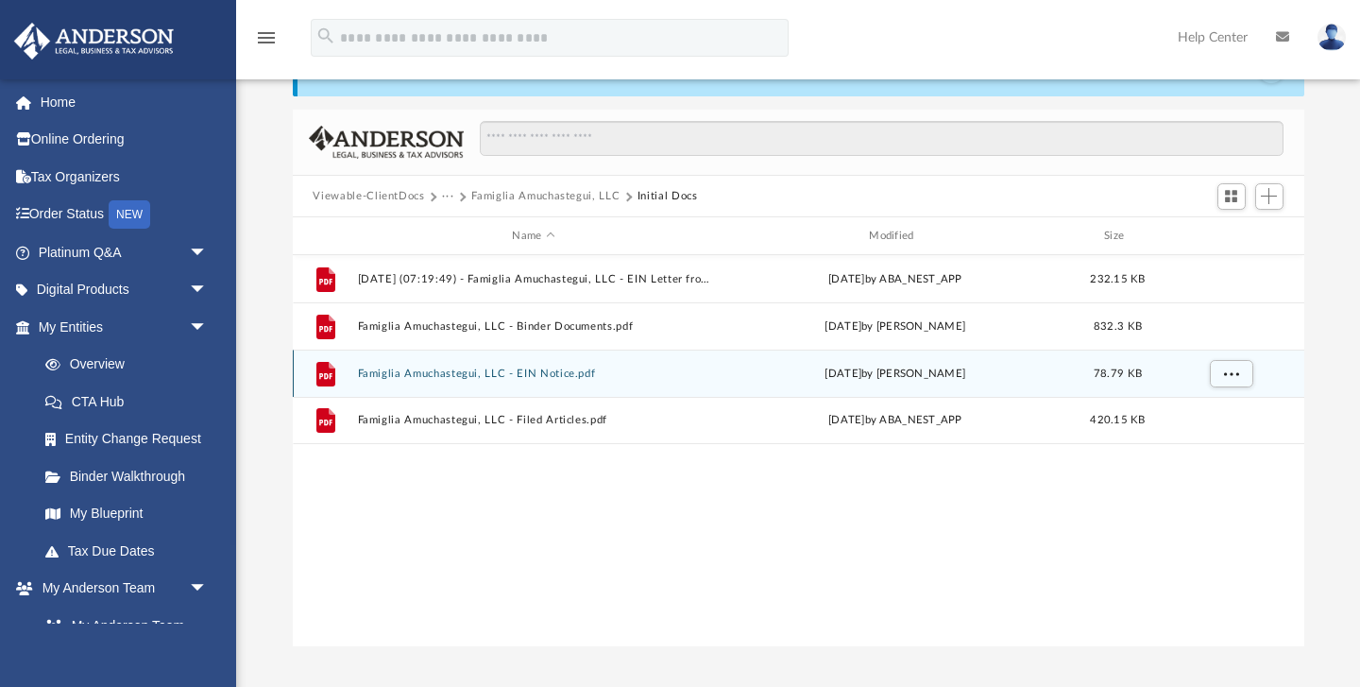
click at [568, 378] on div "File Famiglia Amuchastegui, LLC - EIN Notice.pdf Tue Aug 12 2025 by Skye Lovela…" at bounding box center [799, 372] width 1012 height 47
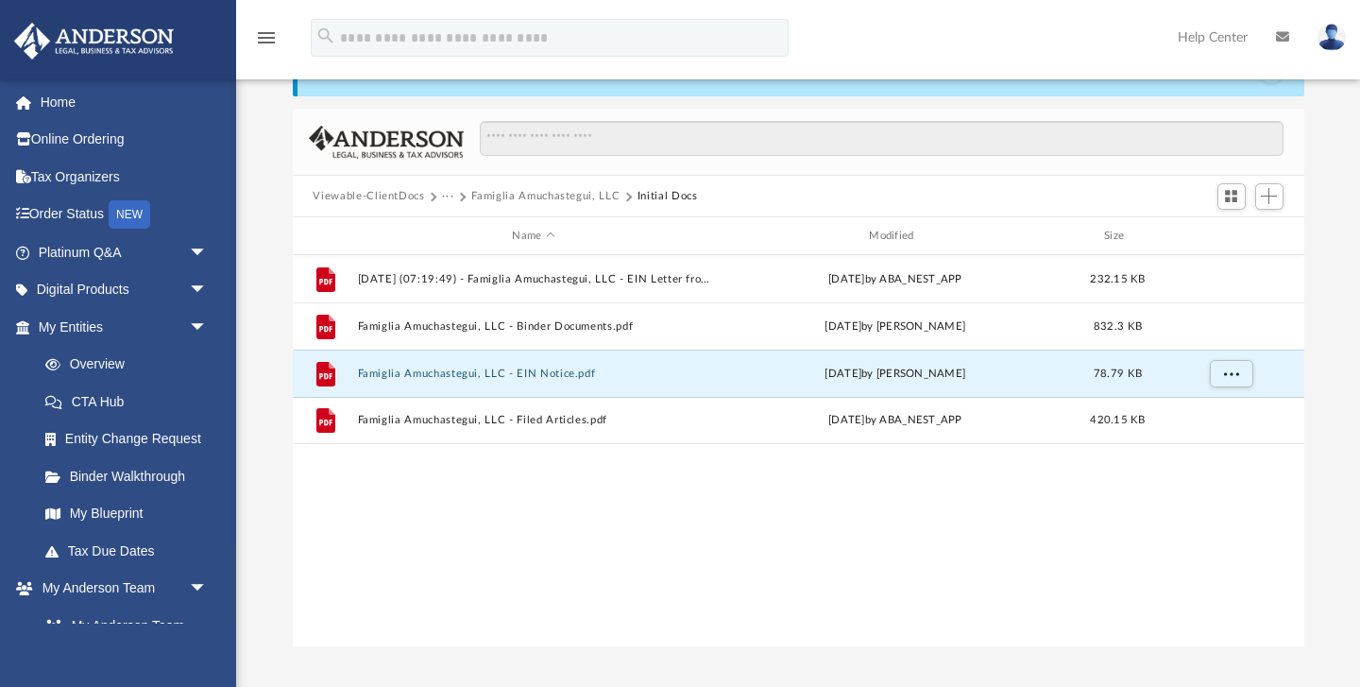
click at [591, 528] on div "File 2025.08.25 (07:19:49) - Famiglia Amuchastegui, LLC - EIN Letter from IRS.p…" at bounding box center [799, 451] width 1012 height 392
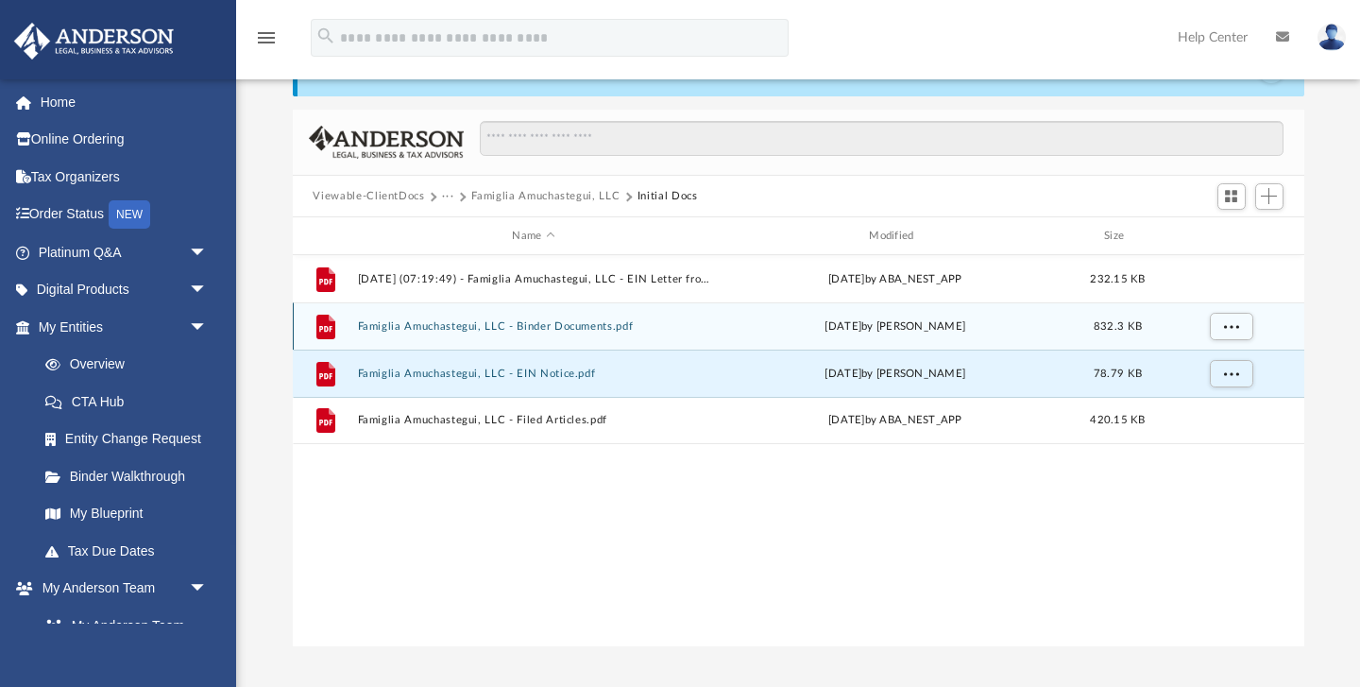
click at [571, 335] on div "File Famiglia Amuchastegui, LLC - Binder Documents.pdf Tue Aug 12 2025 by Skye …" at bounding box center [799, 325] width 1012 height 47
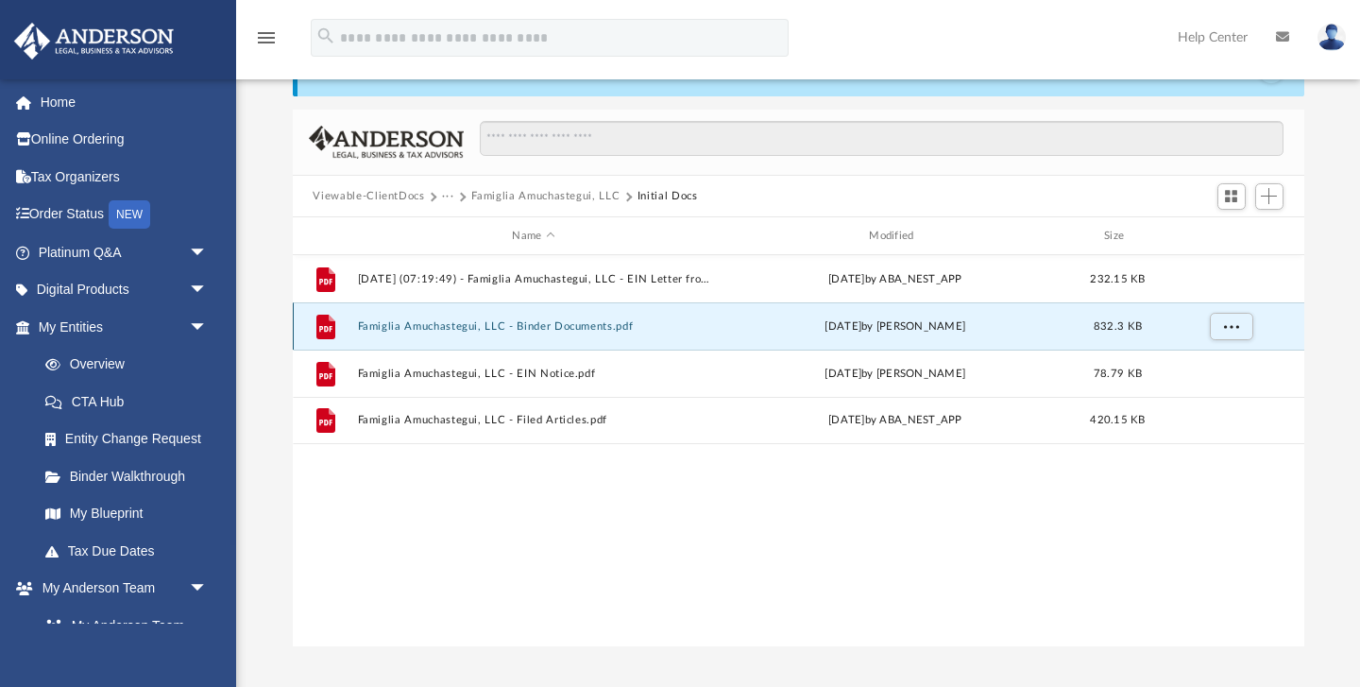
click at [571, 335] on div "File Famiglia Amuchastegui, LLC - Binder Documents.pdf Tue Aug 12 2025 by Skye …" at bounding box center [799, 325] width 1012 height 47
click at [554, 324] on button "Famiglia Amuchastegui, LLC - Binder Documents.pdf" at bounding box center [533, 326] width 353 height 12
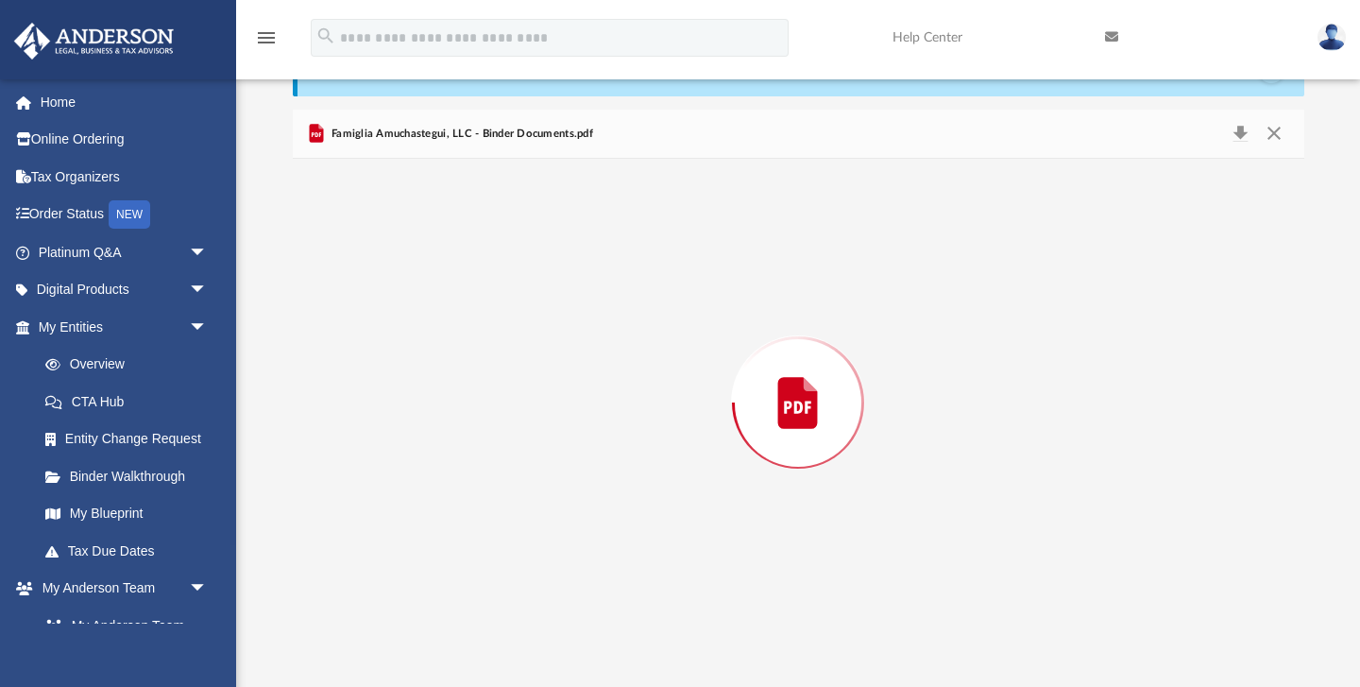
click at [554, 324] on div "Preview" at bounding box center [799, 402] width 1012 height 487
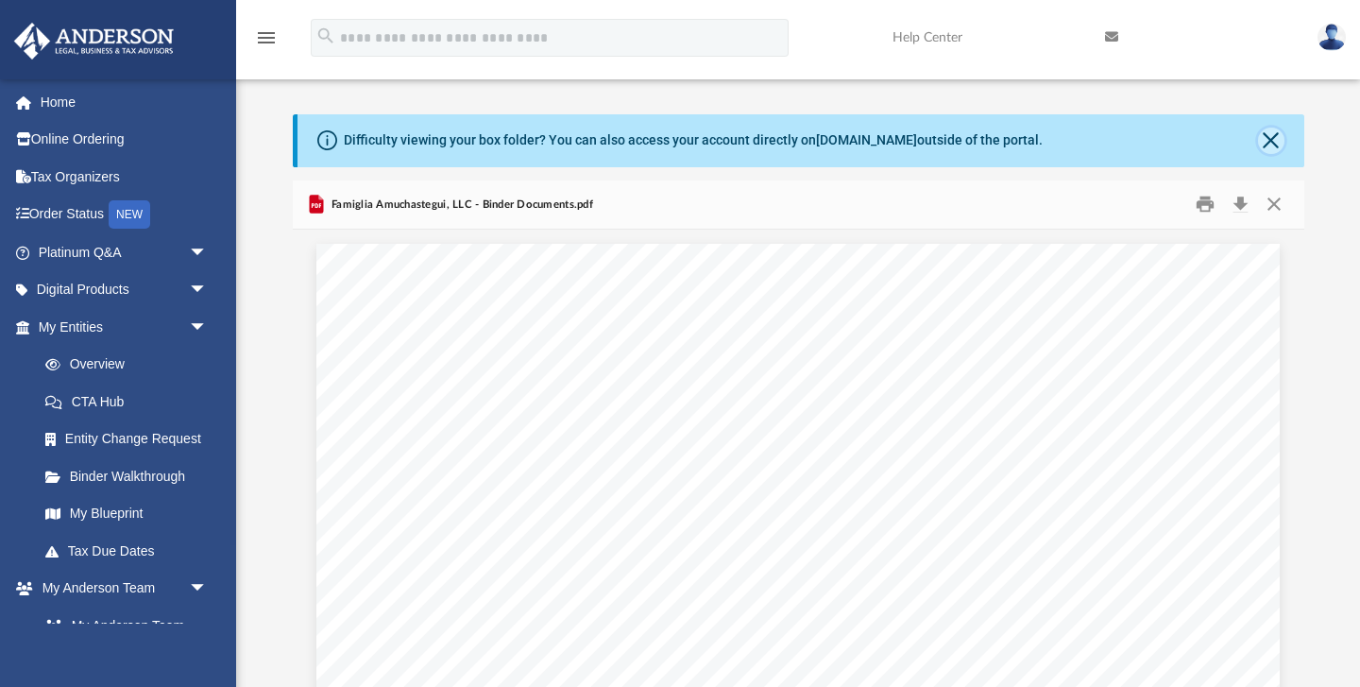
click at [1273, 134] on button "Close" at bounding box center [1271, 141] width 26 height 26
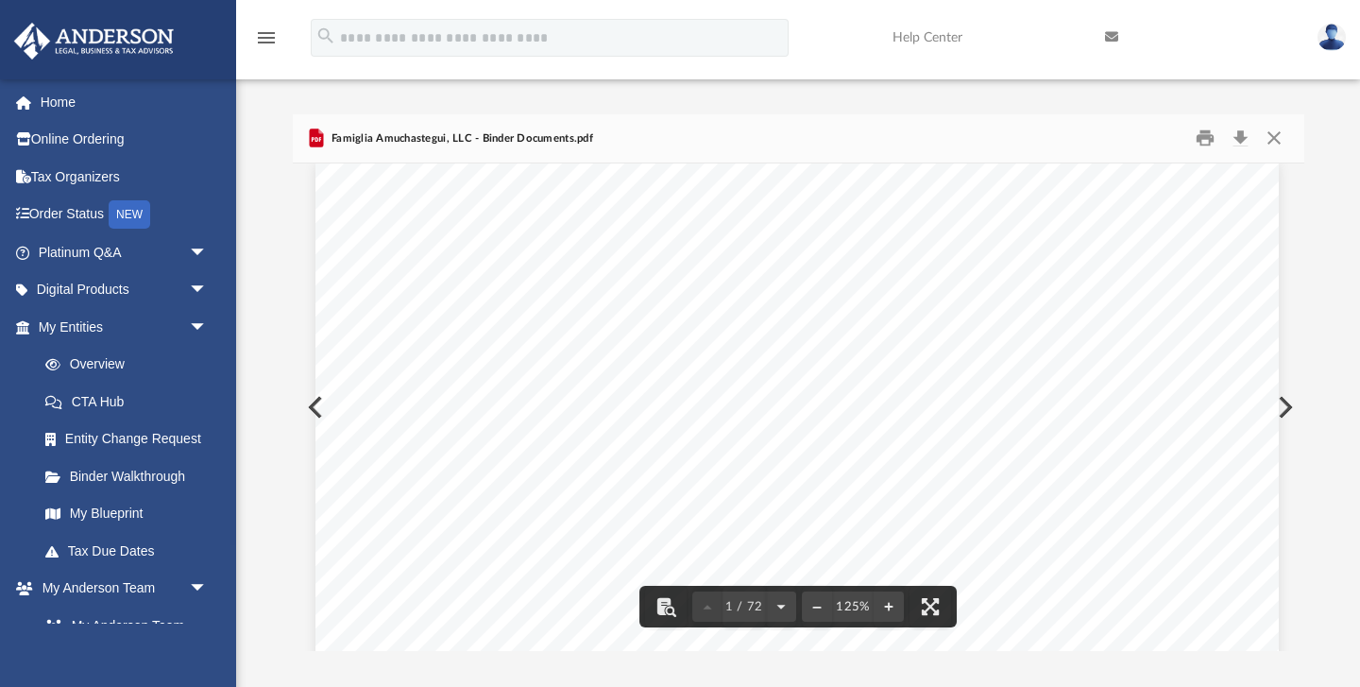
scroll to position [0, 1]
click at [80, 105] on link "Home" at bounding box center [124, 102] width 223 height 38
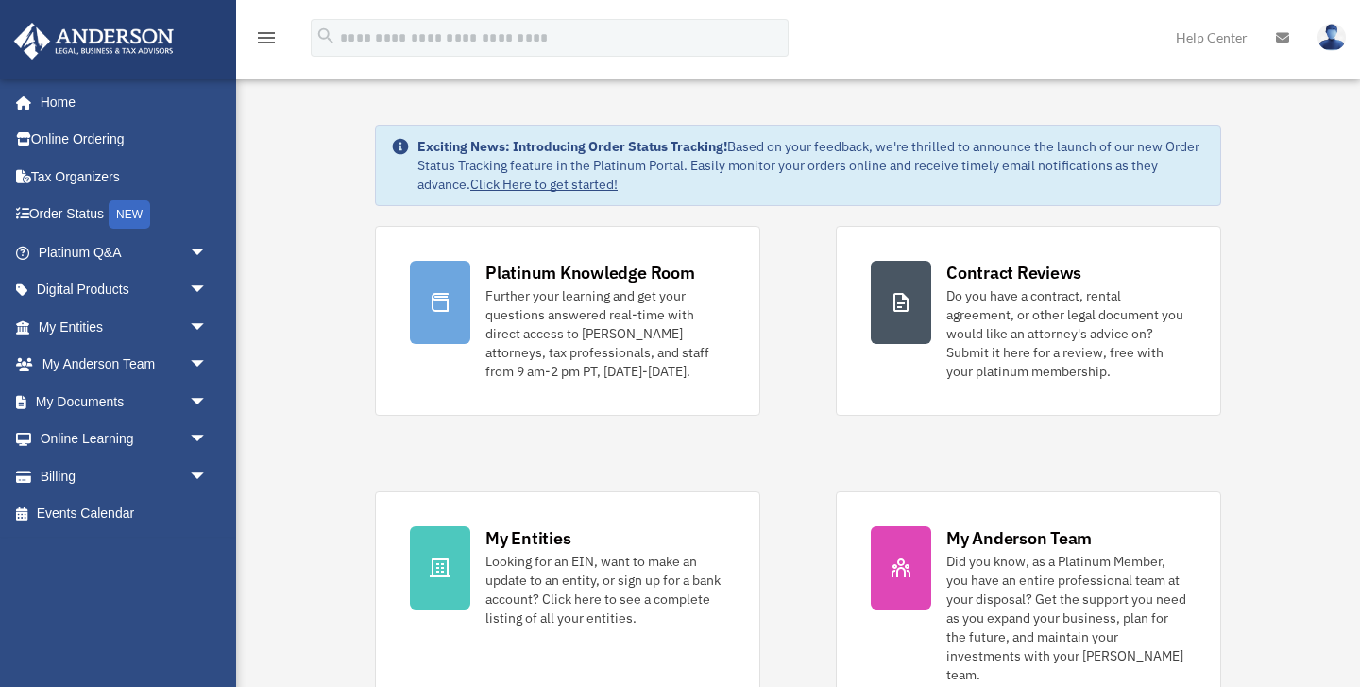
click at [1329, 47] on img at bounding box center [1332, 37] width 28 height 27
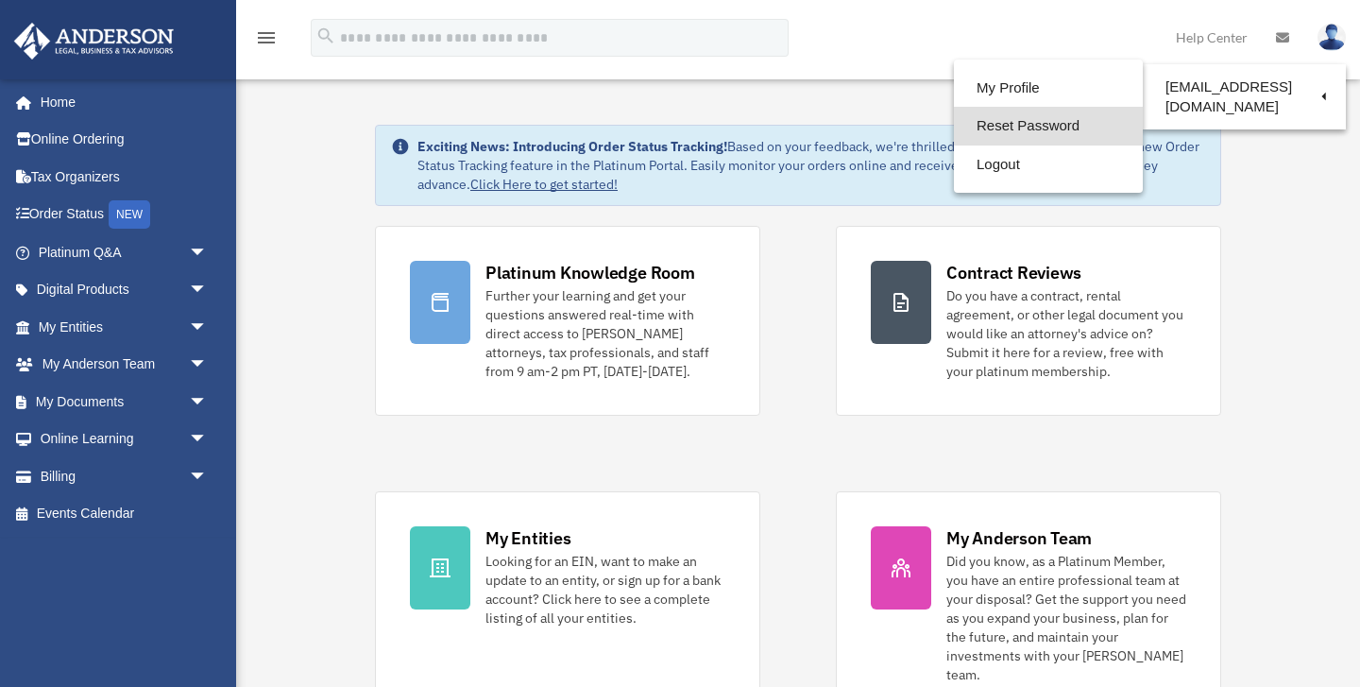
click at [1075, 125] on link "Reset Password" at bounding box center [1048, 126] width 189 height 39
